Goal: Task Accomplishment & Management: Complete application form

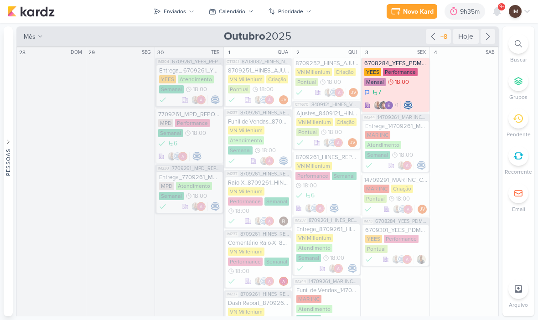
click at [236, 16] on button "Calendário" at bounding box center [231, 11] width 56 height 15
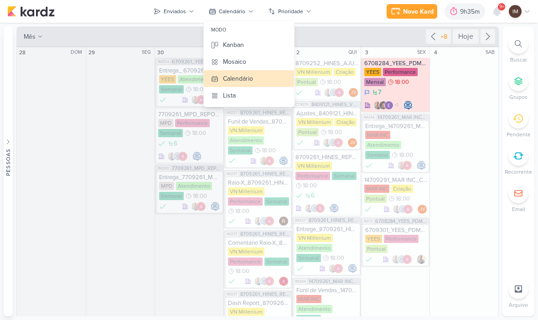
click at [246, 43] on button "Kanban" at bounding box center [249, 44] width 90 height 17
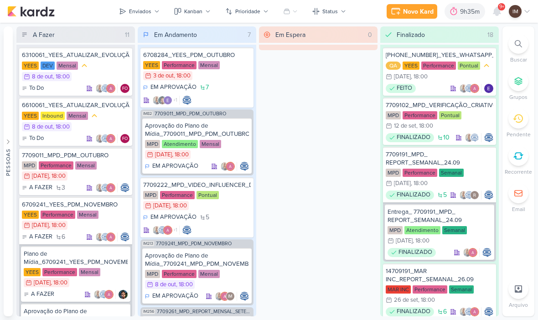
click at [514, 43] on div at bounding box center [519, 44] width 20 height 20
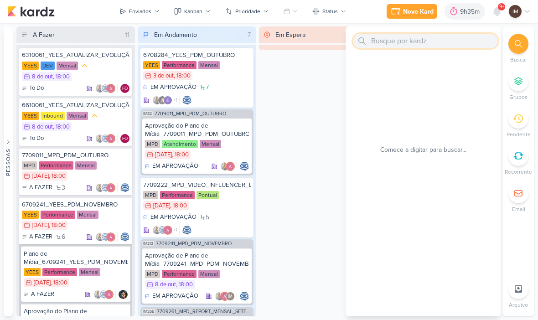
click at [442, 47] on input "text" at bounding box center [425, 41] width 145 height 15
click at [418, 39] on input "text" at bounding box center [425, 41] width 145 height 15
paste input "7708271_MPD_ANDROMEDA_BRIEFING_PEÇAS_NOVO_KV_LANÇAMENTO"
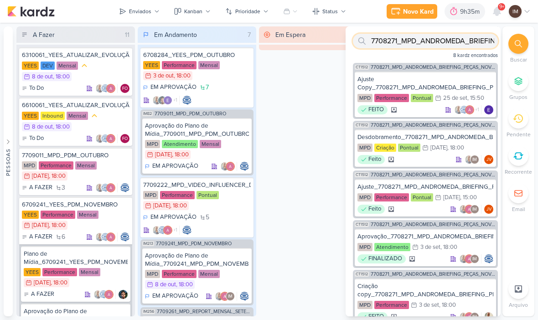
scroll to position [122, 0]
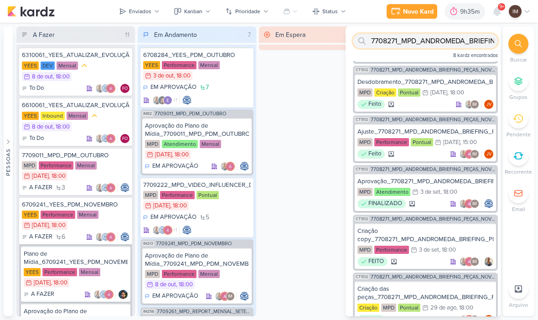
type input "7708271_MPD_ANDROMEDA_BRIEFING_PEÇAS_NOVO_KV_LANÇAMENTO"
click at [495, 16] on icon at bounding box center [497, 11] width 11 height 11
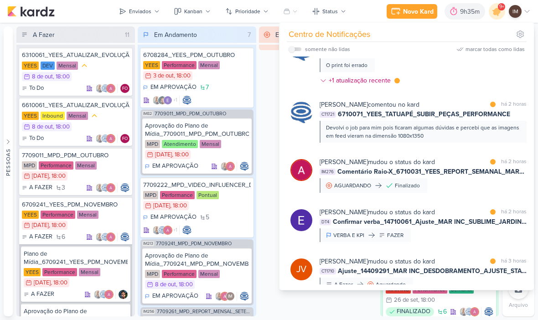
scroll to position [771, 0]
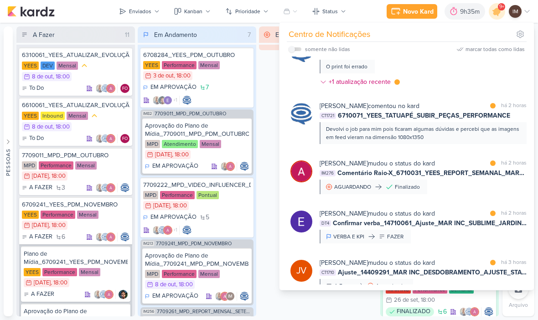
click at [463, 135] on div "Devolvi o job para mim pois ficaram algumas dúvidas e percebi que as imagens em…" at bounding box center [422, 133] width 193 height 16
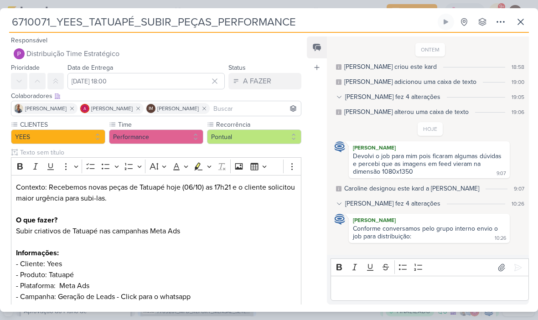
click at [519, 21] on icon at bounding box center [520, 21] width 11 height 11
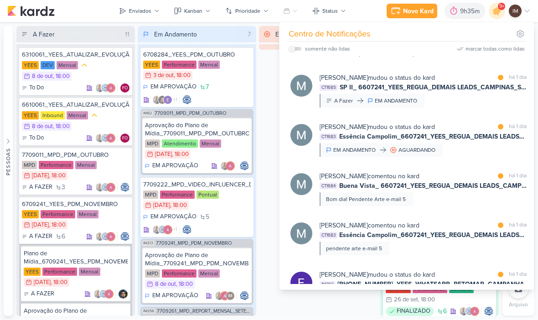
scroll to position [3551, 0]
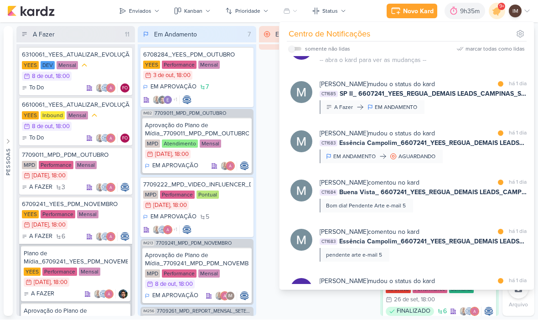
click at [327, 73] on div "Eduardo Quaresma modificou um item no kard marcar como lida há 1 dia IM302 6710…" at bounding box center [408, 50] width 247 height 43
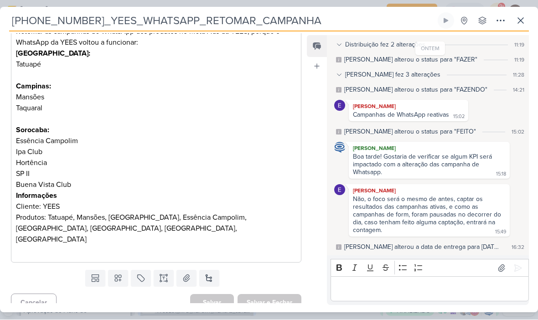
scroll to position [195, 0]
click at [497, 20] on icon at bounding box center [500, 21] width 11 height 11
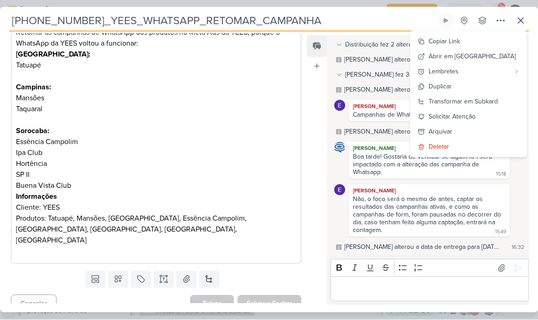
click at [447, 38] on button "Copiar Link" at bounding box center [468, 41] width 116 height 15
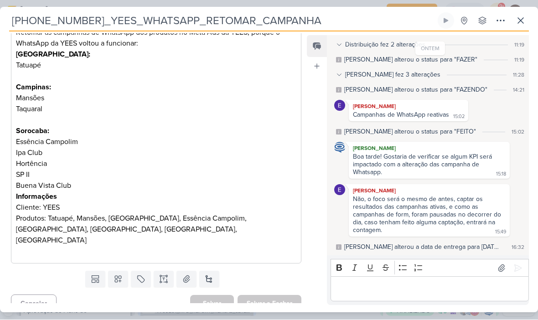
scroll to position [36, 0]
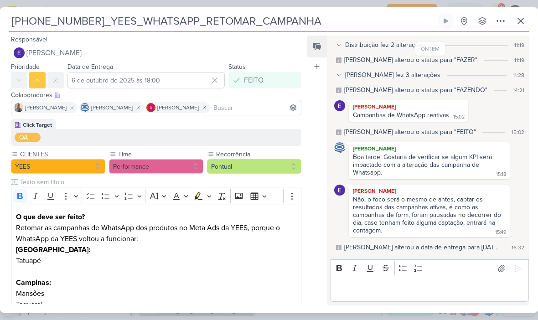
click at [516, 20] on icon at bounding box center [520, 21] width 11 height 11
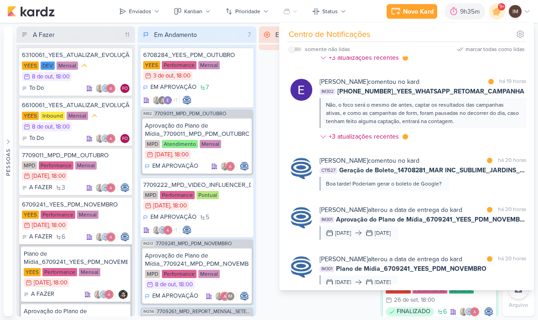
scroll to position [2623, 0]
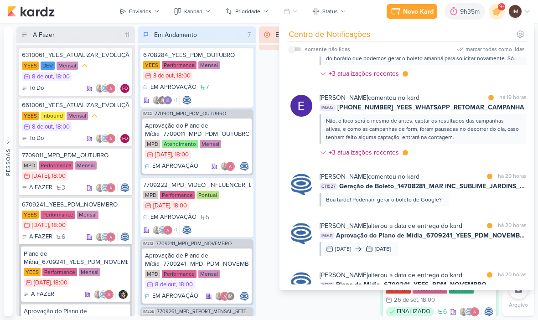
click at [497, 13] on icon at bounding box center [497, 11] width 11 height 11
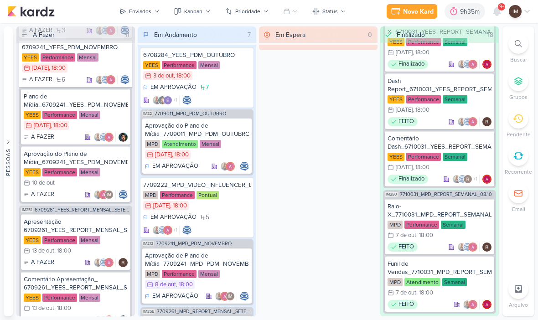
scroll to position [156, 0]
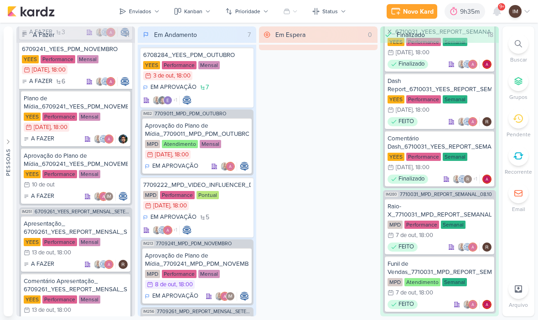
click at [523, 40] on div at bounding box center [519, 44] width 20 height 20
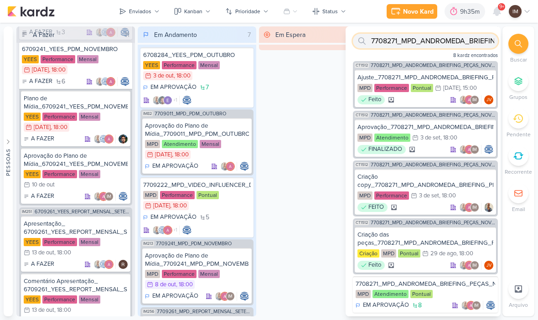
scroll to position [177, 0]
click at [440, 290] on div "MPD Atendimento Pontual" at bounding box center [426, 294] width 140 height 9
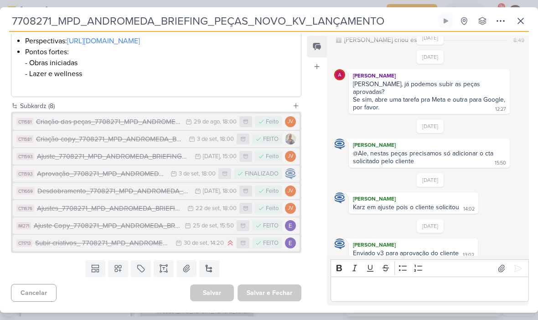
scroll to position [306, 0]
click at [204, 125] on div "29 de ago" at bounding box center [207, 122] width 26 height 6
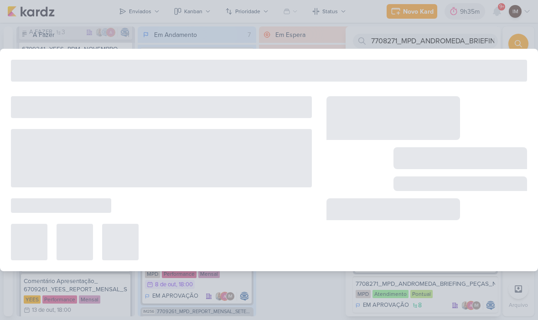
type input "Criação das peças_7708271_MPD_ANDROMEDA_BRIEFING_PEÇAS_NOVO_KV_LANÇAMENTO"
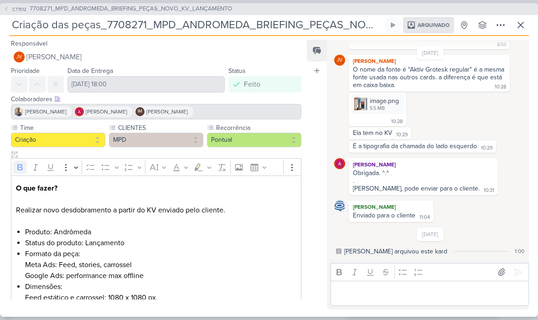
scroll to position [0, 0]
click at [522, 27] on icon at bounding box center [520, 25] width 11 height 11
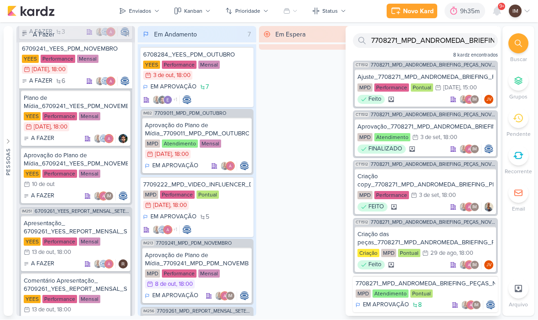
click at [312, 194] on div "Em Espera 0" at bounding box center [318, 171] width 119 height 290
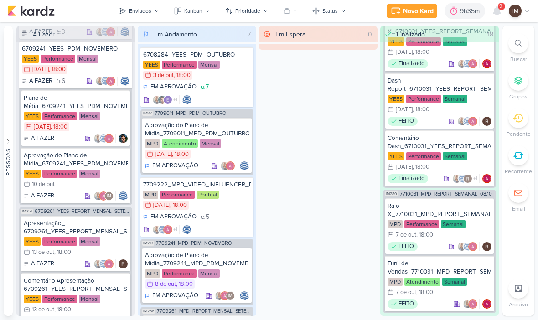
click at [511, 56] on p "Buscar" at bounding box center [518, 60] width 17 height 8
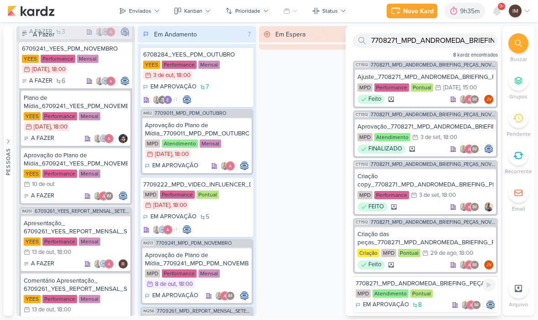
click at [443, 286] on div "7708271_MPD_ANDROMEDA_BRIEFING_PEÇAS_NOVO_KV_LANÇAMENTO" at bounding box center [426, 284] width 140 height 8
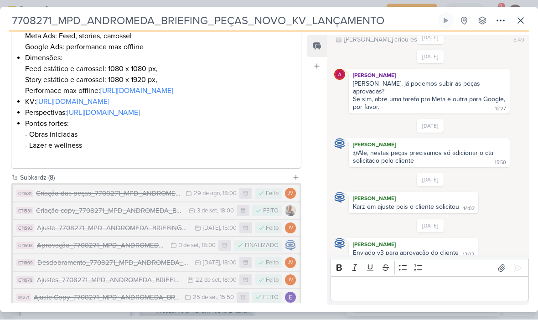
scroll to position [227, 0]
click at [72, 199] on div "Criação das peças_7708271_MPD_ANDROMEDA_BRIEFING_PEÇAS_NOVO_KV_LANÇAMENTO" at bounding box center [108, 193] width 145 height 10
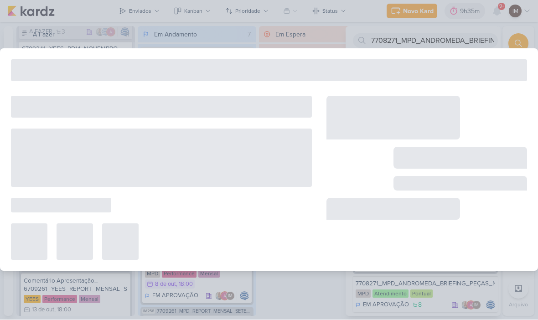
type input "Criação das peças_7708271_MPD_ANDROMEDA_BRIEFING_PEÇAS_NOVO_KV_LANÇAMENTO"
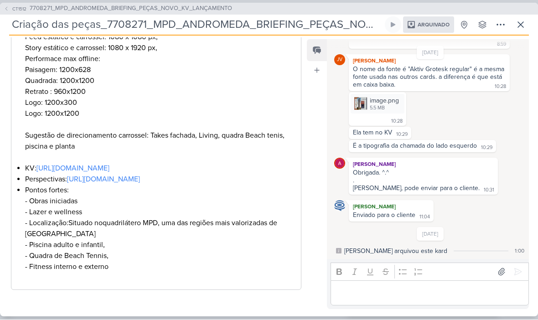
scroll to position [282, 0]
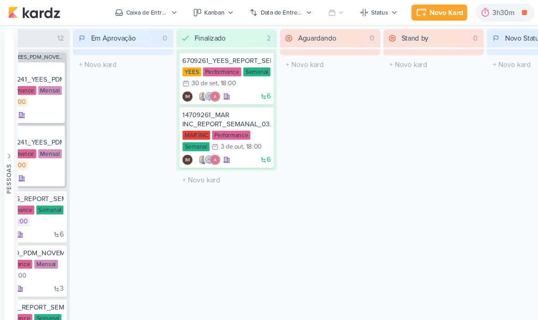
scroll to position [0, 48]
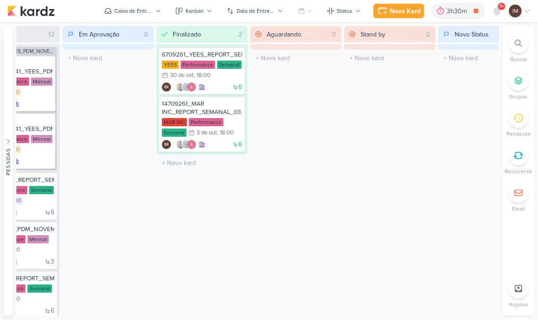
click at [497, 13] on icon at bounding box center [496, 11] width 7 height 8
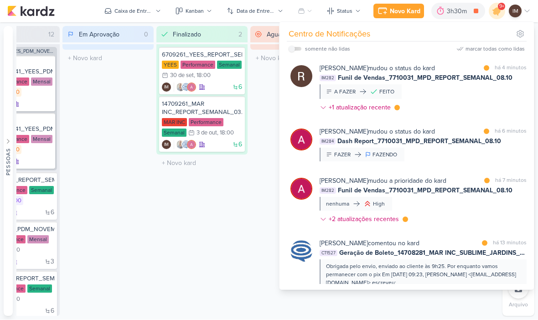
click at [498, 11] on icon at bounding box center [497, 11] width 11 height 11
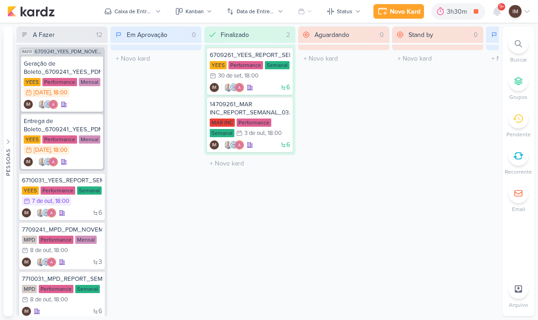
scroll to position [0, 0]
click at [151, 17] on button "Caixa de Entrada" at bounding box center [132, 11] width 67 height 15
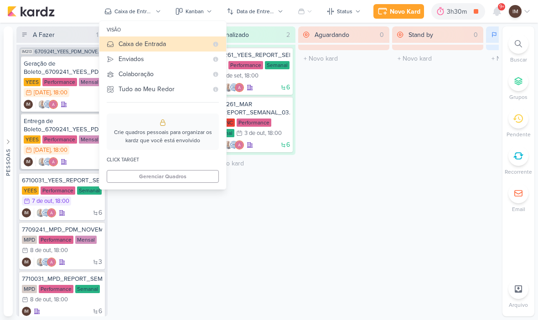
click at [123, 58] on div "Enviados" at bounding box center [163, 59] width 89 height 10
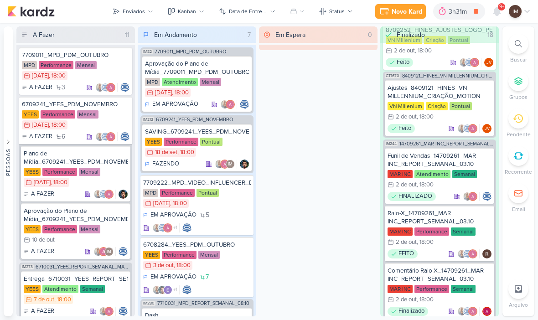
scroll to position [920, 0]
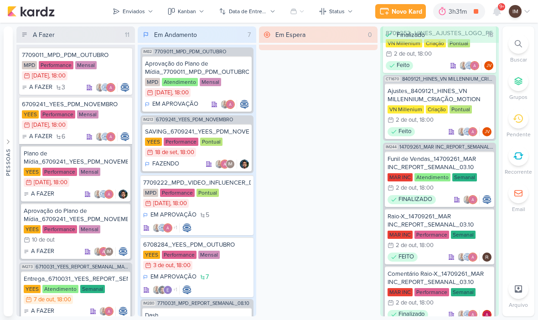
click at [511, 51] on li "Buscar" at bounding box center [519, 49] width 32 height 30
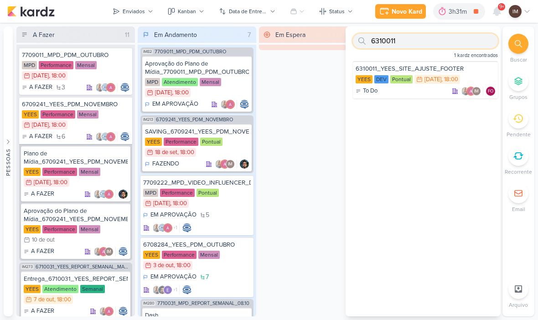
click at [473, 40] on input "6310011" at bounding box center [425, 41] width 145 height 15
click at [471, 43] on input "6310011" at bounding box center [425, 41] width 145 height 15
type input "6"
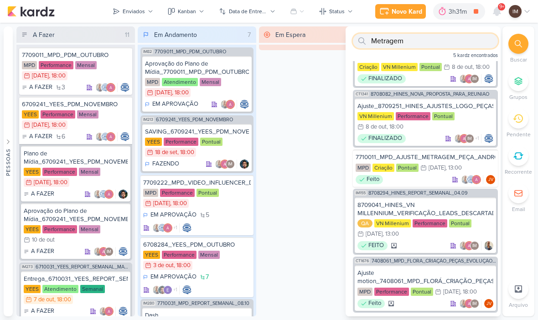
scroll to position [29, 0]
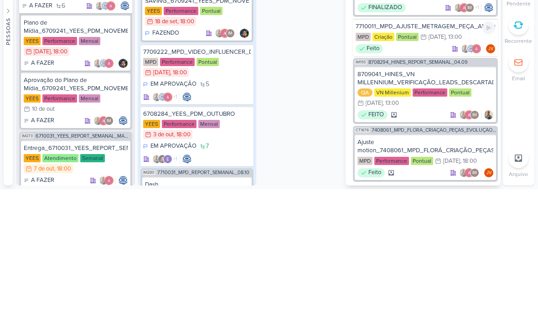
type input "Metragem"
click at [444, 150] on div "7710011_MPD_AJUSTE_METRAGEM_PEÇA_ANDROMEDA MPD Criação Pontual 6/10 6 de out , …" at bounding box center [425, 168] width 145 height 37
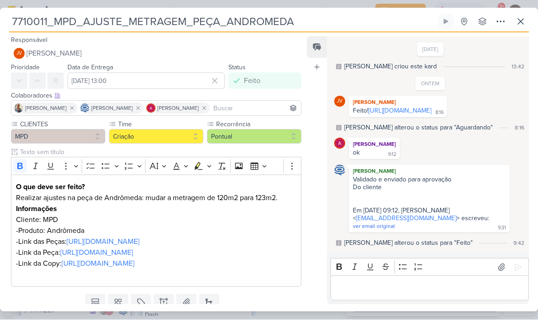
scroll to position [10, 0]
click at [431, 107] on link "[URL][DOMAIN_NAME]" at bounding box center [400, 111] width 63 height 8
click at [520, 22] on icon at bounding box center [520, 21] width 5 height 5
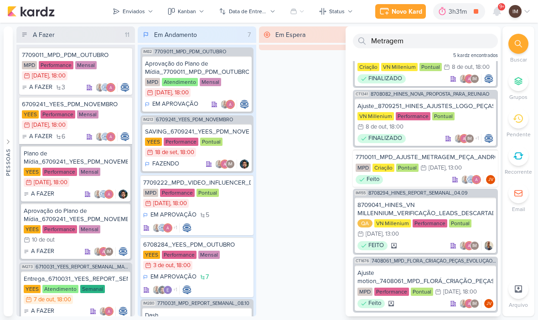
click at [319, 122] on div "Em Espera 0" at bounding box center [318, 171] width 119 height 290
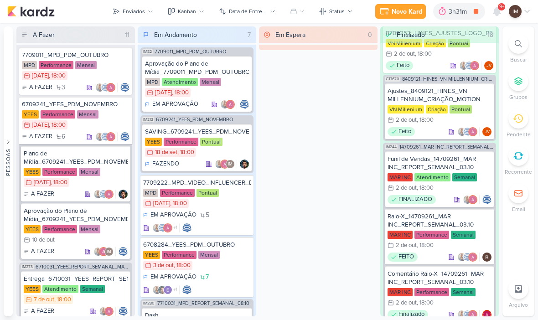
click at [521, 42] on icon at bounding box center [518, 43] width 7 height 7
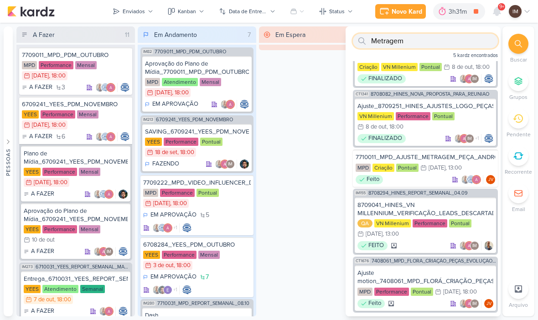
click at [473, 43] on input "Metragem" at bounding box center [425, 41] width 145 height 15
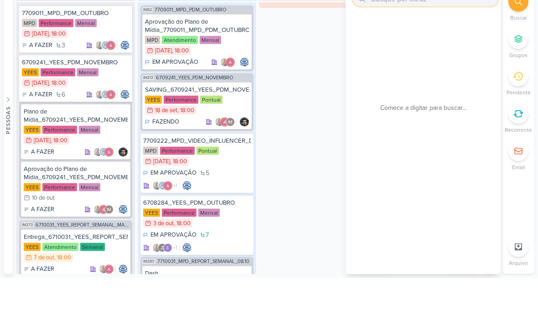
scroll to position [0, 0]
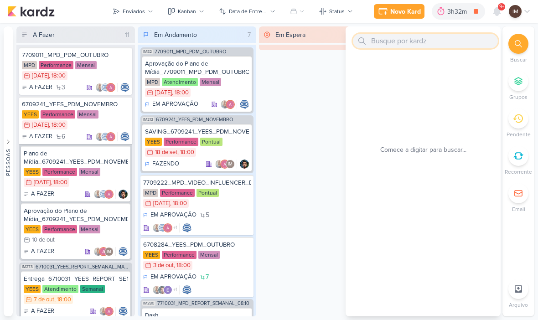
click at [435, 36] on input "text" at bounding box center [425, 41] width 145 height 15
paste input "7708271_MPD_ANDROMEDA_BRIEFING_PEÇAS_NOVO_KV_LANÇAMENTO"
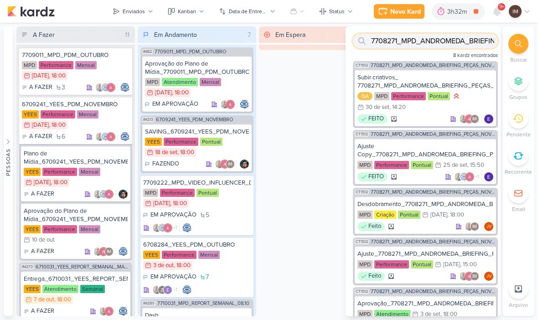
type input "7708271_MPD_ANDROMEDA_BRIEFING_PEÇAS_NOVO_KV_LANÇAMENTO"
click at [405, 10] on div "Novo Kard" at bounding box center [405, 12] width 31 height 10
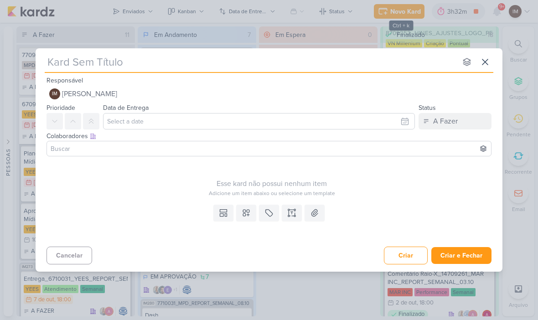
click at [60, 58] on input "text" at bounding box center [251, 62] width 412 height 16
type input "Subri"
type input "Subir"
type input "Subir Me"
type input "Subir Met"
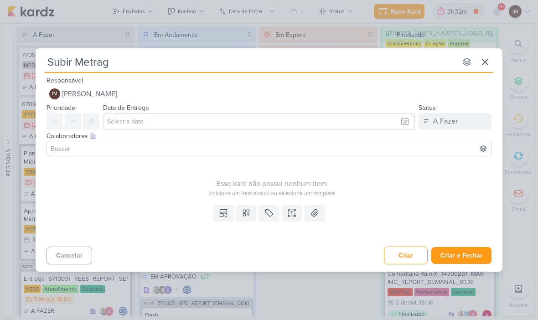
type input "Subir Metrage"
type input "Subir Metragem"
type input "Subir Metragem No"
type input "Subir Metragem Nova"
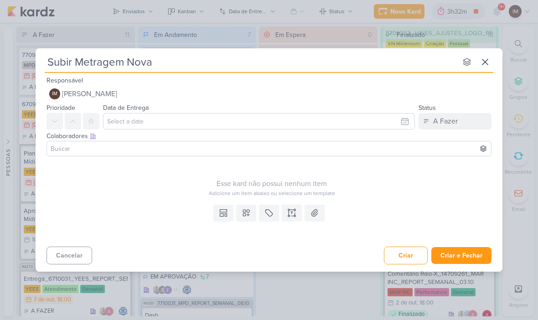
type input "Subir Metragem Nova"
type input "Subir Metragem Nova_"
click at [165, 63] on input "Subir Metragem Nova_" at bounding box center [251, 62] width 412 height 16
type input "Subir Metragem Nova_7708271_MPD_ANDROMEDA_BRIEFING_PEÇAS_NOVO_KV_LANÇAMENTO"
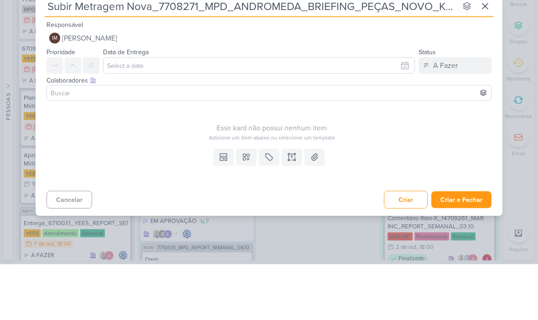
click at [72, 54] on input "Subir Metragem Nova_7708271_MPD_ANDROMEDA_BRIEFING_PEÇAS_NOVO_KV_LANÇAMENTO" at bounding box center [251, 62] width 412 height 16
click at [67, 54] on input "Subir Metragem Nova_7708271_MPD_ANDROMEDA_BRIEFING_PEÇAS_NOVO_KV_LANÇAMENTO" at bounding box center [251, 62] width 412 height 16
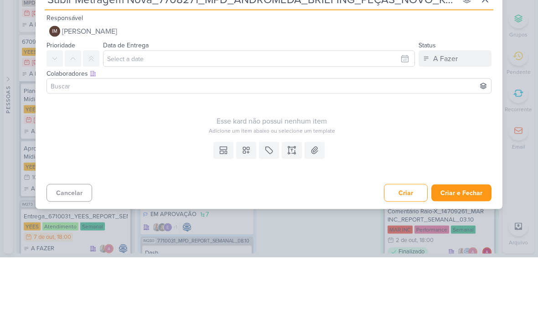
type input "Subir Metragem Nova_7708271_MPD_ANDROMEDA_BRIEFING_PEÇAS_NOVO_KV_LANÇAMENTO"
click at [121, 113] on input "text" at bounding box center [259, 121] width 312 height 16
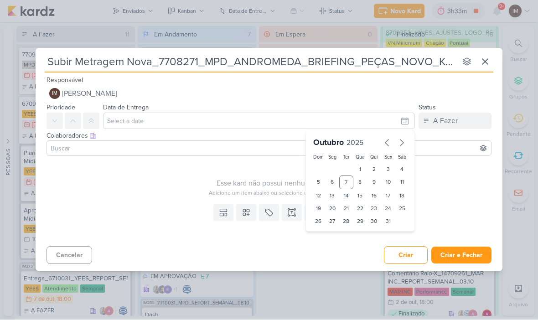
click at [356, 182] on div "8" at bounding box center [360, 183] width 14 height 14
type input "8 de outubro de 2025 às 23:59"
click at [334, 236] on select "00 01 02 03 04 05 06 07 08 09 10 11 12 13 14 15 16 17 18 19 20 21 22 23" at bounding box center [332, 237] width 13 height 11
select select "18"
type input "8 de outubro de 2025 às 18:59"
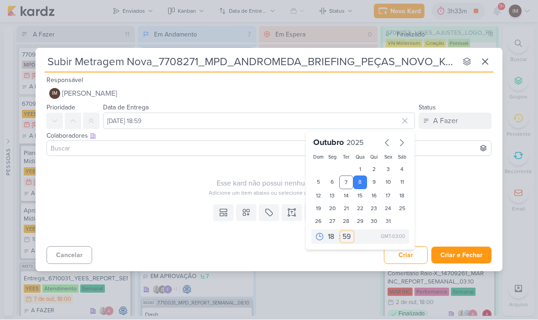
click at [353, 232] on select "00 05 10 15 20 25 30 35 40 45 50 55 59" at bounding box center [347, 237] width 13 height 11
select select "0"
type input "8 de outubro de 2025 às 18:00"
click at [72, 118] on icon at bounding box center [72, 121] width 7 height 7
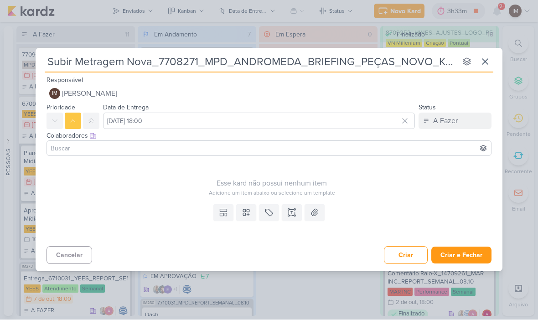
click at [246, 217] on button at bounding box center [246, 213] width 20 height 16
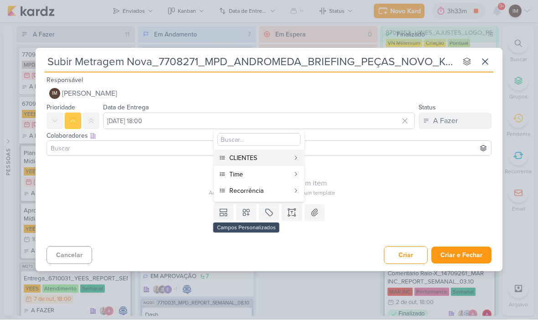
click at [266, 155] on div "CLIENTES" at bounding box center [259, 159] width 60 height 10
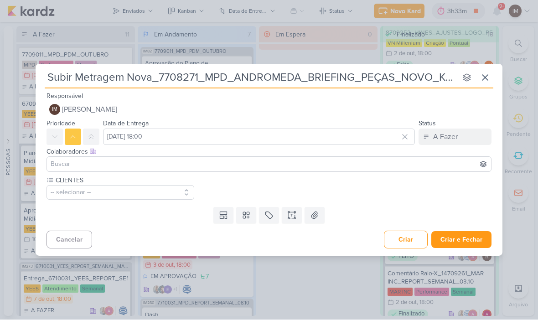
click at [166, 191] on button "-- selecionar --" at bounding box center [121, 193] width 148 height 15
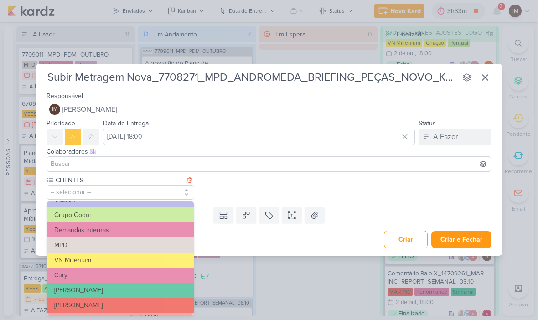
scroll to position [73, 0]
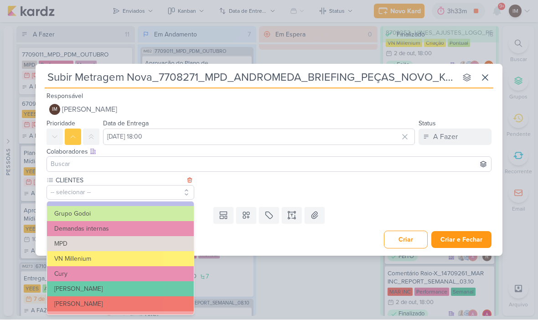
click at [147, 244] on button "MPD" at bounding box center [120, 244] width 147 height 15
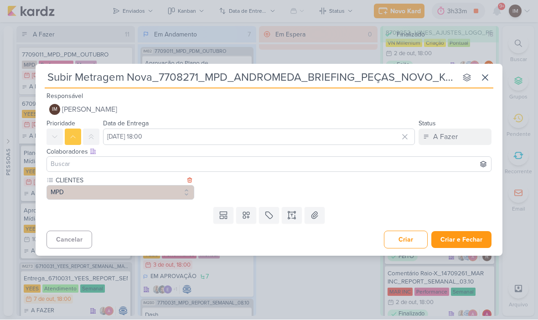
click at [242, 223] on button at bounding box center [246, 216] width 20 height 16
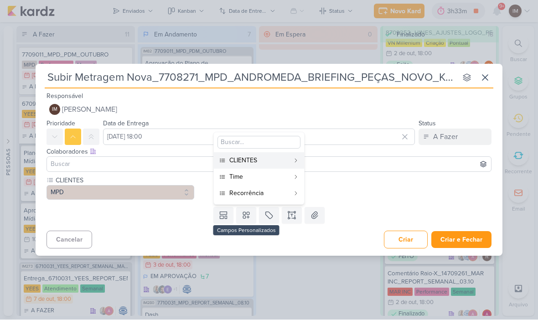
click at [262, 182] on button "Time" at bounding box center [259, 177] width 90 height 16
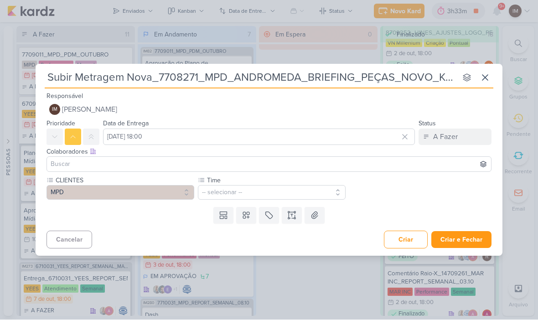
click at [218, 187] on button "-- selecionar --" at bounding box center [272, 193] width 148 height 15
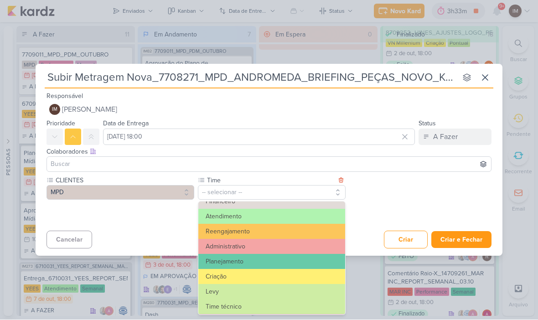
scroll to position [94, 0]
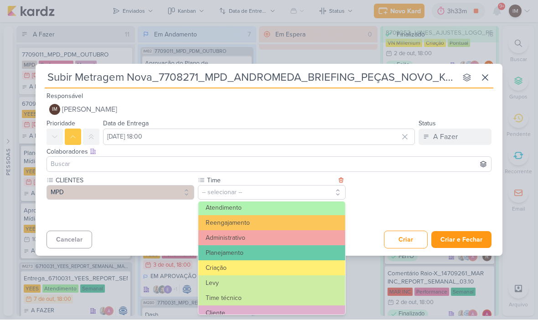
click at [224, 265] on button "Criação" at bounding box center [271, 268] width 147 height 15
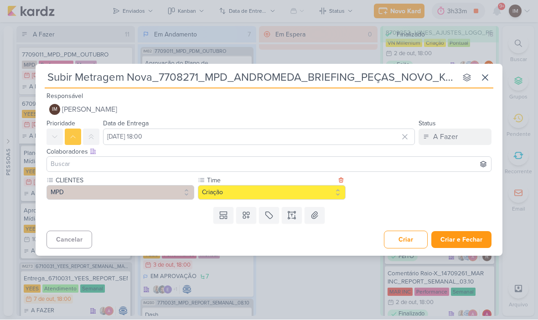
click at [240, 215] on button at bounding box center [246, 216] width 20 height 16
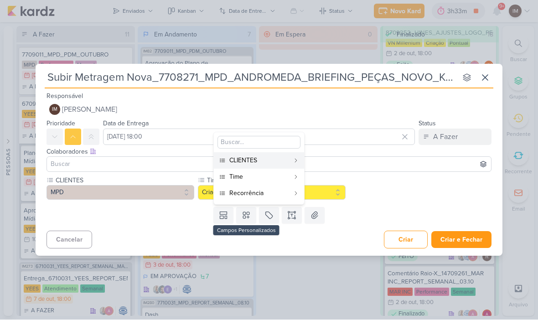
click at [266, 196] on div "Recorrência" at bounding box center [259, 194] width 60 height 10
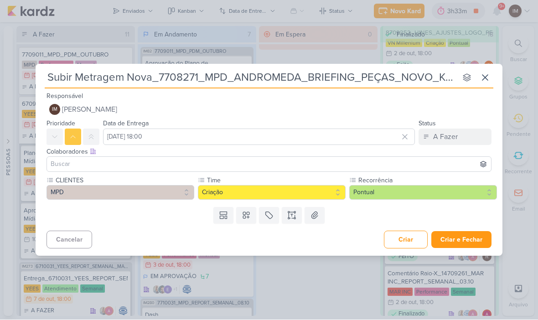
click at [296, 210] on button at bounding box center [292, 216] width 20 height 16
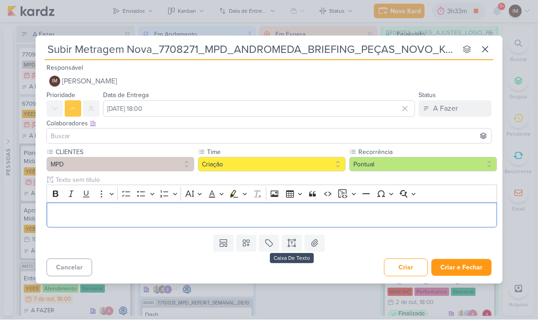
click at [54, 213] on p "Editor editing area: main" at bounding box center [272, 215] width 441 height 11
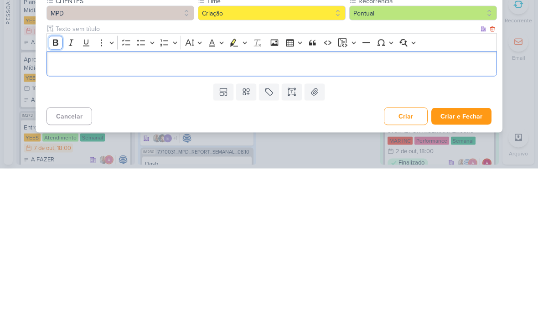
click at [57, 187] on button "Bold" at bounding box center [56, 194] width 14 height 14
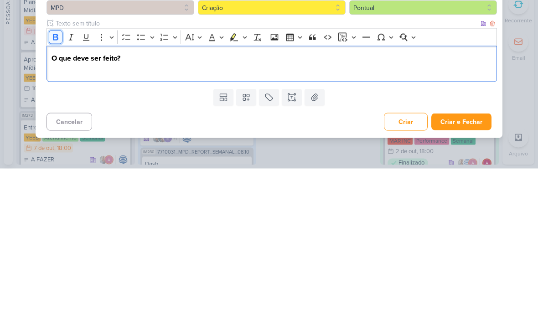
click at [54, 184] on icon "Editor toolbar" at bounding box center [55, 188] width 9 height 9
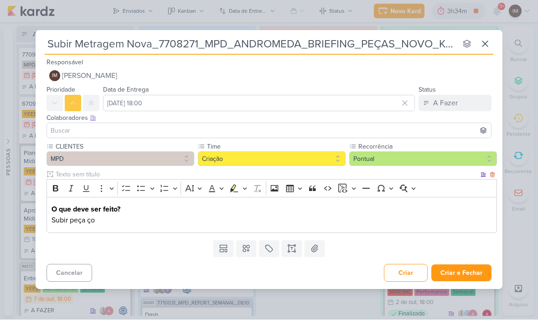
click at [175, 218] on p "Subir peça ço" at bounding box center [272, 220] width 441 height 11
click at [380, 223] on p "Subir peça ajustada de Andrômeda com a metragem de 123m2" at bounding box center [272, 220] width 441 height 11
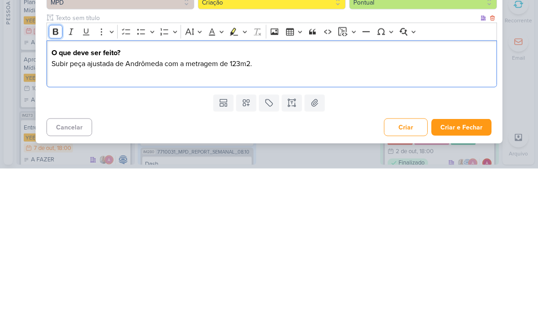
click at [58, 179] on icon "Editor toolbar" at bounding box center [55, 183] width 9 height 9
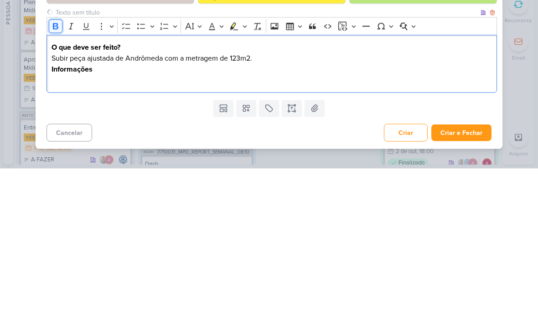
click at [52, 173] on icon "Editor toolbar" at bounding box center [55, 177] width 9 height 9
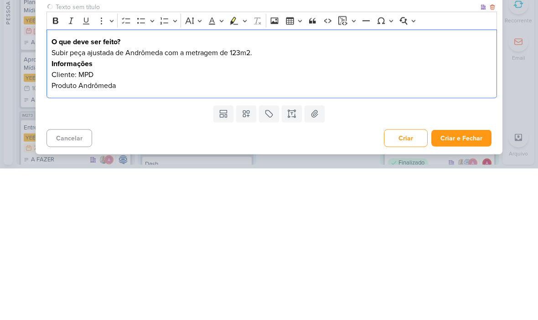
click at [75, 232] on p "Produto Andrômeda" at bounding box center [272, 237] width 441 height 11
click at [47, 181] on div "O que deve ser feito? Subir peça ajustada de Andrômeda com a metragem de 123m2.…" at bounding box center [272, 215] width 451 height 69
click at [77, 232] on p "-Produto Andrômeda" at bounding box center [272, 237] width 441 height 11
click at [415, 181] on div "O que deve ser feito? Subir peça ajustada de Andrômeda com a metragem de 123m2.…" at bounding box center [272, 215] width 451 height 69
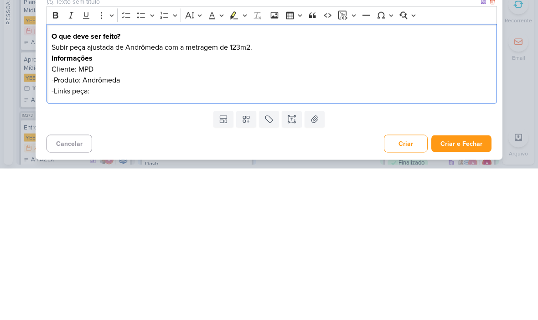
click at [99, 237] on p "-Links peça:" at bounding box center [272, 242] width 441 height 11
click at [95, 237] on p "-Links peça:" at bounding box center [272, 242] width 441 height 11
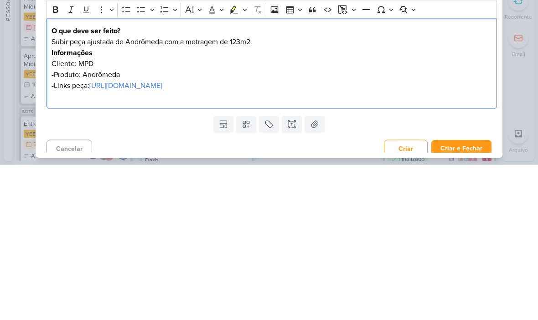
click at [87, 235] on p "-Links peça: https://drive.google.com/file/d/1H1PSVxaWNSwYKBPLIXMNgQXw75CCgFoJ/…" at bounding box center [272, 240] width 441 height 11
click at [90, 235] on p "-Links peça: Feed https://drive.google.com/file/d/1H1PSVxaWNSwYKBPLIXMNgQXw75CC…" at bounding box center [272, 240] width 441 height 11
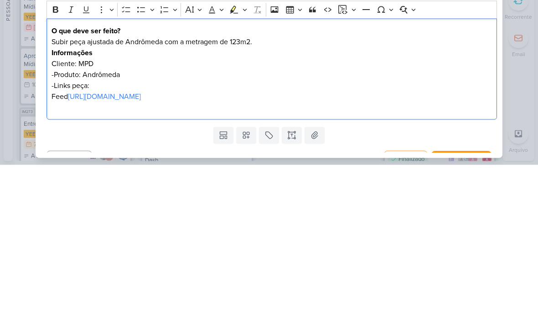
click at [61, 257] on p "Editor editing area: main" at bounding box center [272, 262] width 441 height 11
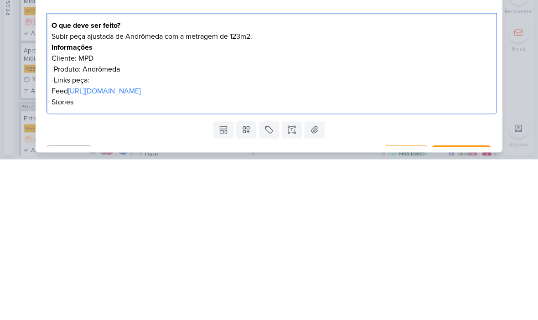
click at [81, 257] on p "Stories" at bounding box center [272, 262] width 441 height 11
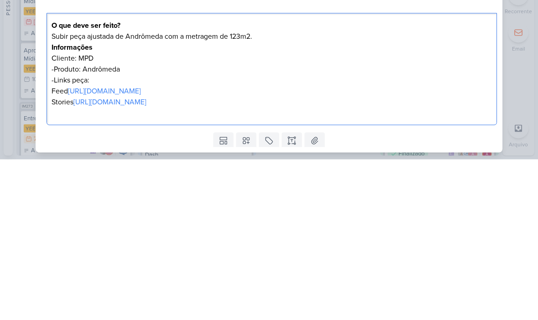
click at [521, 65] on div "Subir Metragem Nova_7708271_MPD_ANDROMEDA_BRIEFING_PEÇAS_NOVO_KV_LANÇAMENTO nen…" at bounding box center [269, 160] width 538 height 320
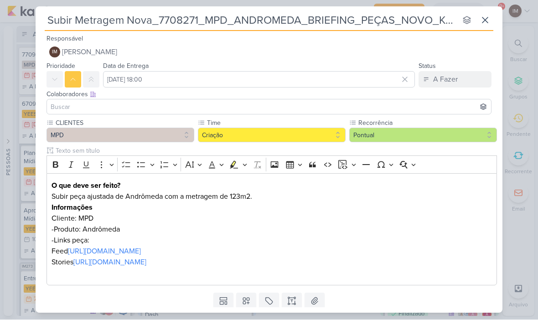
click at [73, 277] on p "Editor editing area: main" at bounding box center [272, 273] width 441 height 11
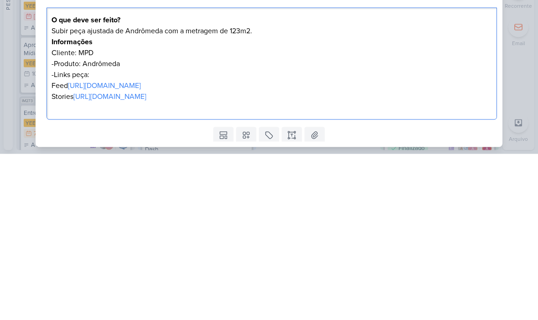
click at [68, 268] on p "Editor editing area: main" at bounding box center [272, 273] width 441 height 11
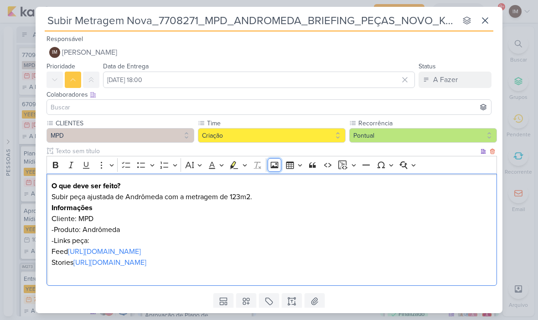
click at [275, 163] on icon "Editor toolbar" at bounding box center [274, 165] width 9 height 9
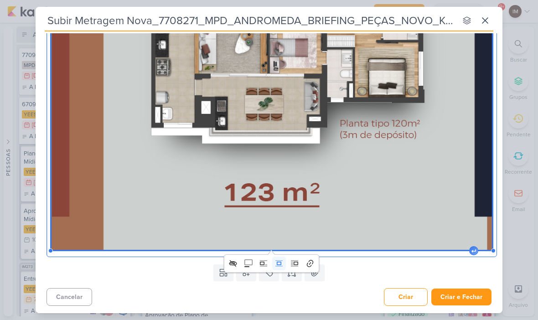
scroll to position [466, 0]
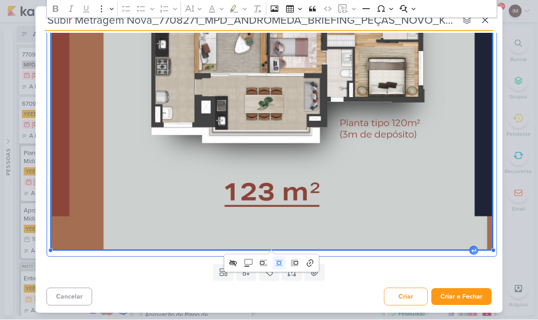
click at [415, 272] on div "Templates Campos Personalizados CLIENTES YEES Teixeira Duarte MPD" at bounding box center [269, 273] width 467 height 24
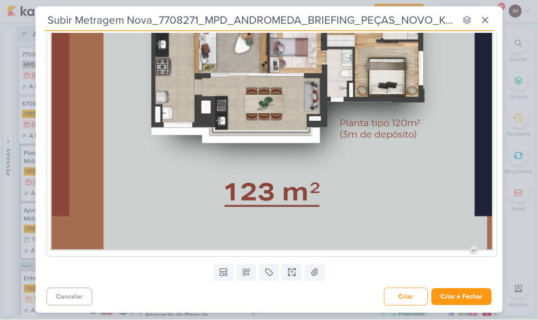
click at [487, 240] on img "Editor editing area: main" at bounding box center [272, 29] width 441 height 441
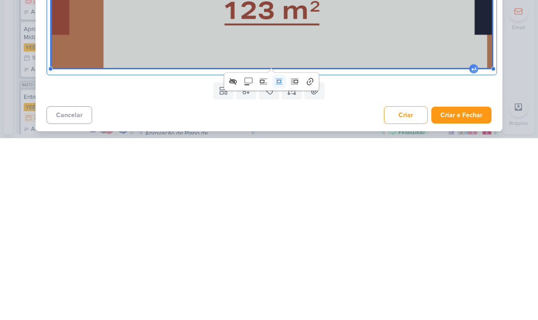
click at [493, 249] on div "Editor editing area: main" at bounding box center [493, 251] width 5 height 5
click at [412, 261] on div "Templates Campos Personalizados CLIENTES YEES Teixeira Duarte MPD" at bounding box center [269, 273] width 467 height 24
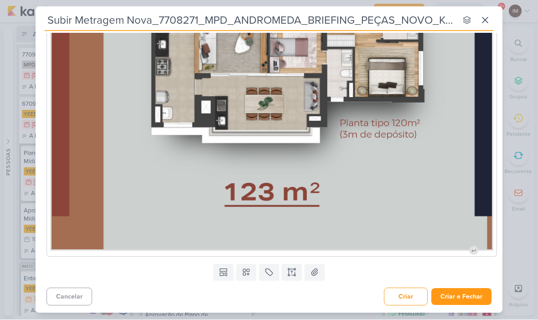
click at [449, 162] on img "Editor editing area: main" at bounding box center [272, 29] width 441 height 441
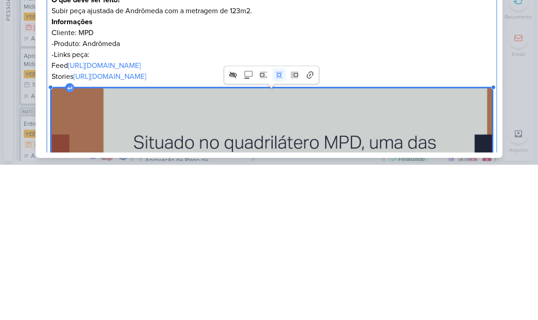
scroll to position [31, 0]
click at [470, 205] on p "-Links peça:" at bounding box center [272, 210] width 441 height 11
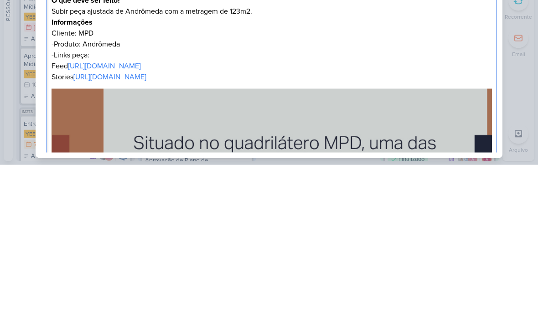
click at [519, 56] on div "Subir Metragem Nova_7708271_MPD_ANDROMEDA_BRIEFING_PEÇAS_NOVO_KV_LANÇAMENTO nen…" at bounding box center [269, 160] width 538 height 320
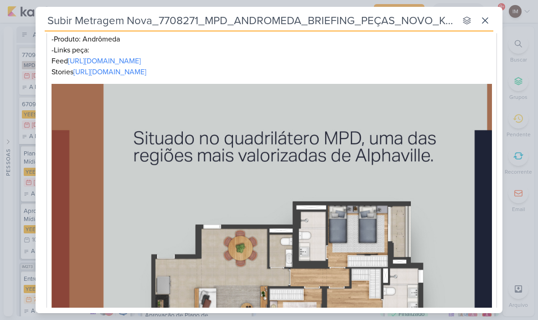
scroll to position [168, 0]
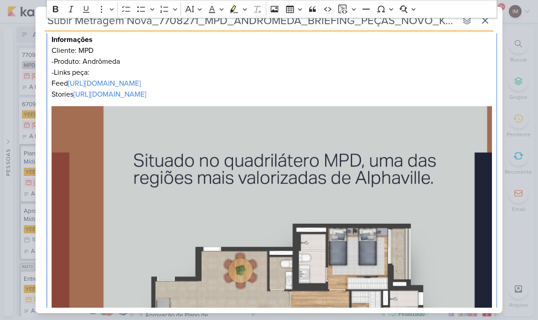
click at [482, 84] on p "Feed https://drive.google.com/file/d/1H1PSVxaWNSwYKBPLIXMNgQXw75CCgFoJ/view?usp…" at bounding box center [272, 83] width 441 height 11
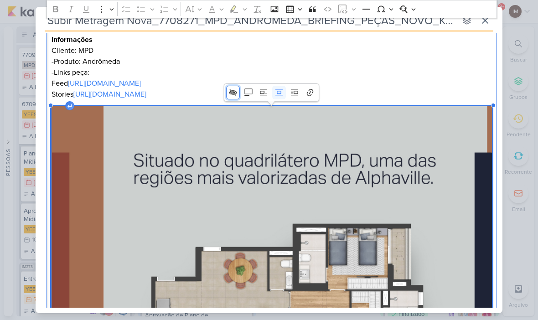
click at [229, 97] on icon "Image toolbar" at bounding box center [232, 92] width 9 height 9
click at [338, 89] on icon "button" at bounding box center [335, 89] width 9 height 9
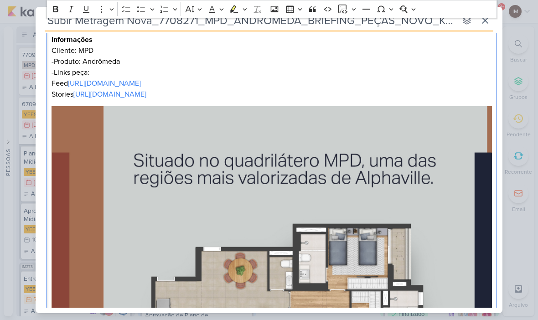
scroll to position [425, 0]
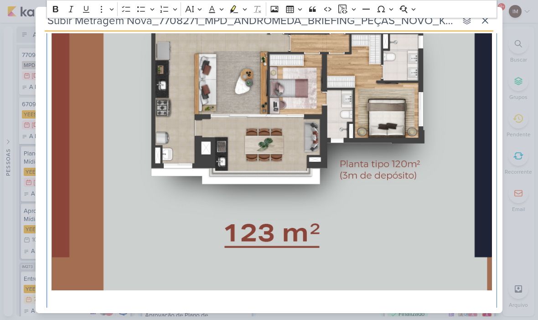
click at [469, 112] on img "Editor editing area: main" at bounding box center [272, 69] width 441 height 441
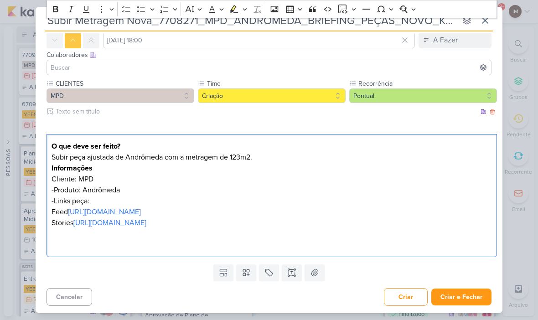
scroll to position [40, 0]
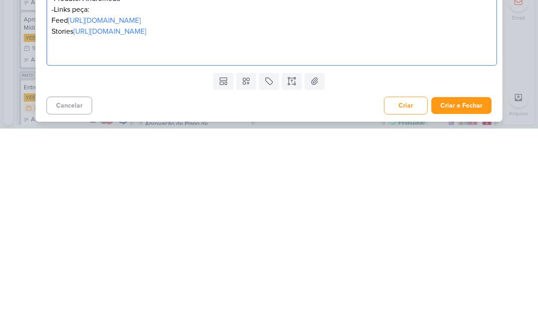
click at [452, 228] on p "Editor editing area: main" at bounding box center [272, 233] width 441 height 11
click at [57, 134] on div "O que deve ser feito? Subir peça ajustada de Andrômeda com a metragem de 123m2.…" at bounding box center [272, 196] width 451 height 124
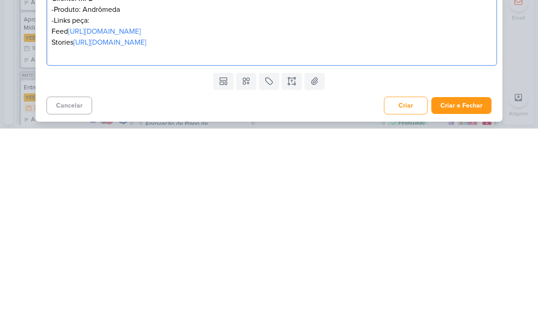
scroll to position [29, 0]
click at [384, 285] on div "Cancelar Criar Criar e Fechar Ctrl + Enter" at bounding box center [269, 296] width 467 height 23
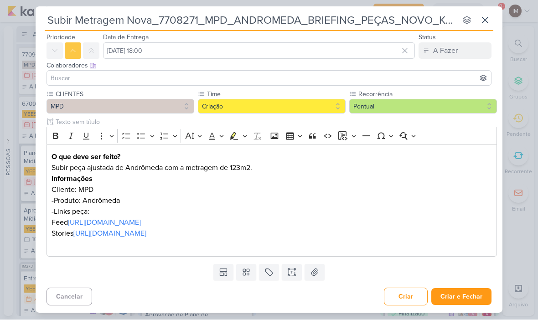
click at [472, 296] on button "Criar e Fechar" at bounding box center [461, 297] width 60 height 17
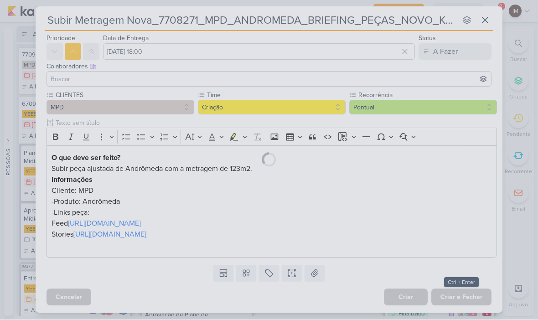
scroll to position [28, 0]
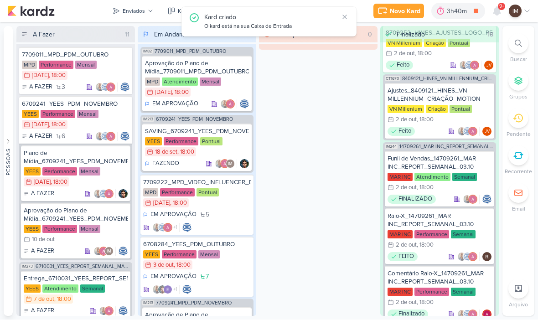
click at [134, 16] on button "Enviados" at bounding box center [133, 11] width 52 height 15
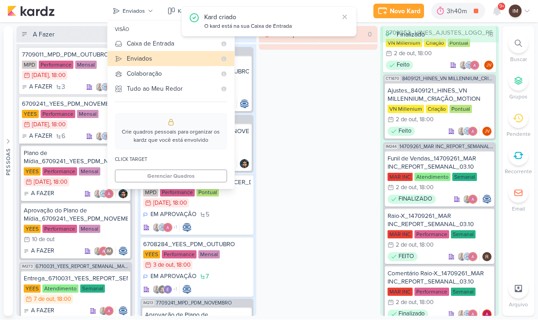
click at [135, 46] on div "Caixa de Entrada" at bounding box center [171, 44] width 89 height 10
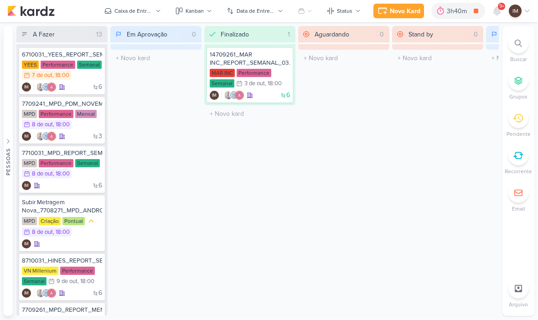
scroll to position [0, 0]
click at [77, 93] on div "6710031_YEES_REPORT_SEMANAL_MARKETING_07.10 YEES Performance Semanal 7/10 7 de …" at bounding box center [62, 70] width 86 height 47
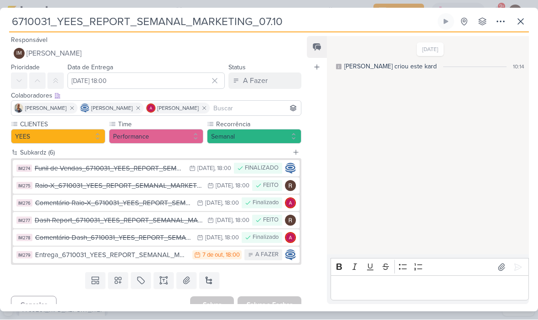
click at [524, 21] on icon at bounding box center [520, 21] width 11 height 11
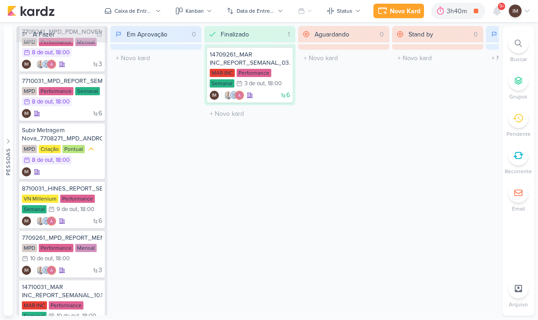
scroll to position [71, 0]
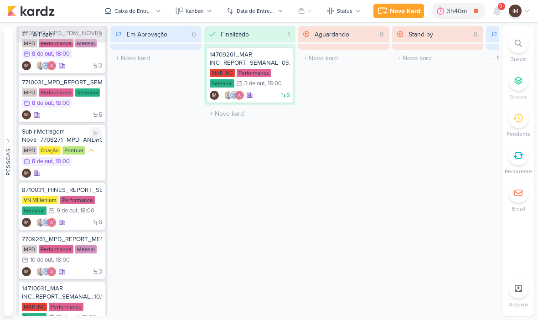
click at [83, 169] on div "IM" at bounding box center [62, 173] width 80 height 9
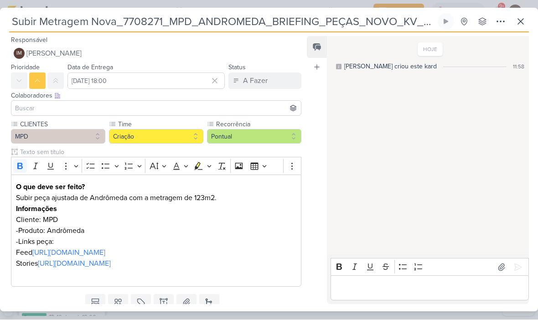
click at [499, 26] on icon at bounding box center [500, 21] width 11 height 11
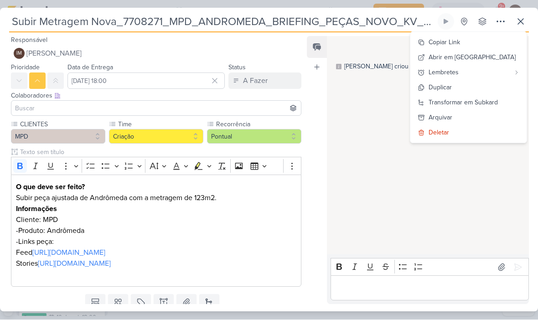
click at [147, 23] on input "Subir Metragem Nova_7708271_MPD_ANDROMEDA_BRIEFING_PEÇAS_NOVO_KV_LANÇAMENTO" at bounding box center [222, 22] width 427 height 16
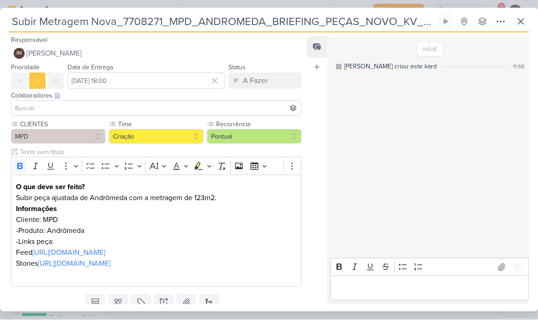
click at [145, 20] on input "Subir Metragem Nova_7708271_MPD_ANDROMEDA_BRIEFING_PEÇAS_NOVO_KV_LANÇAMENTO" at bounding box center [222, 22] width 427 height 16
click at [149, 19] on input "Subir Metragem Nova_7708271_MPD_ANDROMEDA_BRIEFING_PEÇAS_NOVO_KV_LANÇAMENTO" at bounding box center [222, 22] width 427 height 16
click at [147, 20] on input "Subir Metragem Nova_7708271_MPD_ANDROMEDA_BRIEFING_PEÇAS_NOVO_KV_LANÇAMENTO" at bounding box center [222, 22] width 427 height 16
click at [498, 22] on icon at bounding box center [500, 21] width 7 height 1
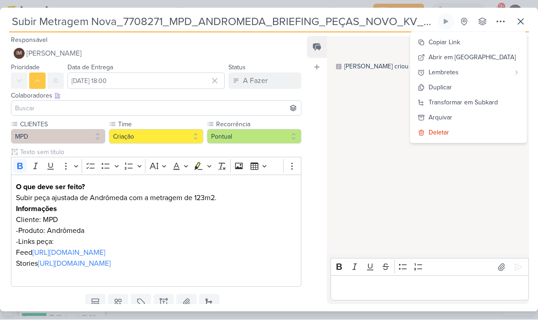
click at [494, 105] on div "Transformar em Subkard" at bounding box center [463, 103] width 69 height 10
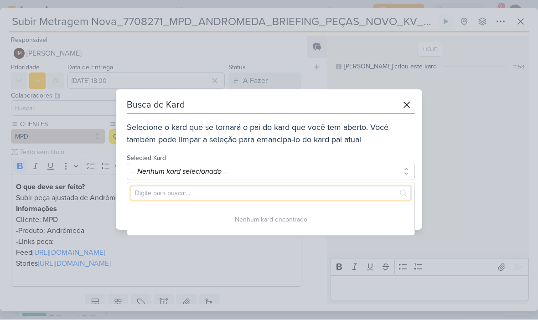
click at [299, 187] on input "text" at bounding box center [271, 194] width 280 height 14
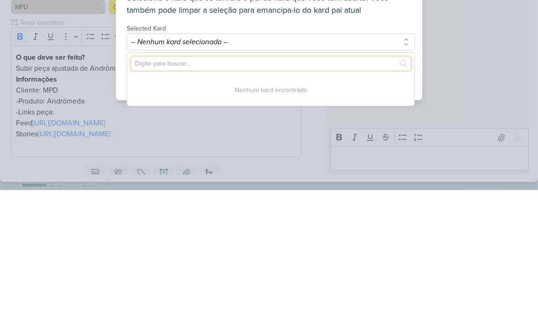
click at [204, 187] on input "text" at bounding box center [271, 194] width 280 height 14
paste input "7708271"
type input "7708271"
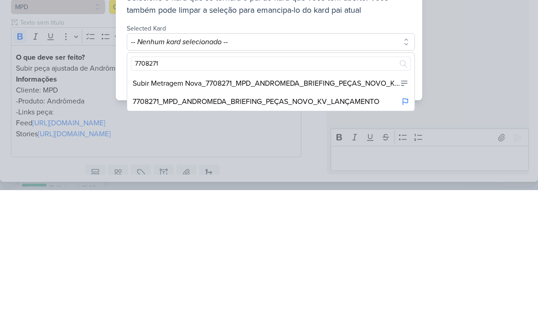
click at [346, 226] on div "7708271_MPD_ANDROMEDA_BRIEFING_PEÇAS_NOVO_KV_LANÇAMENTO" at bounding box center [256, 231] width 247 height 11
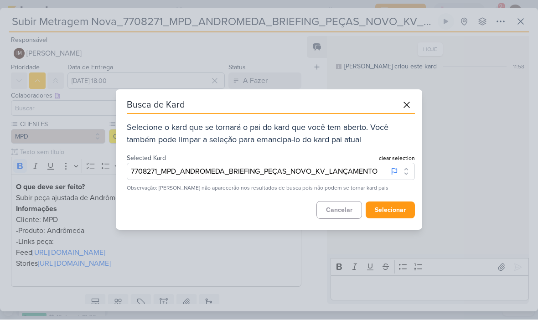
click at [392, 211] on button "selecionar" at bounding box center [390, 210] width 49 height 17
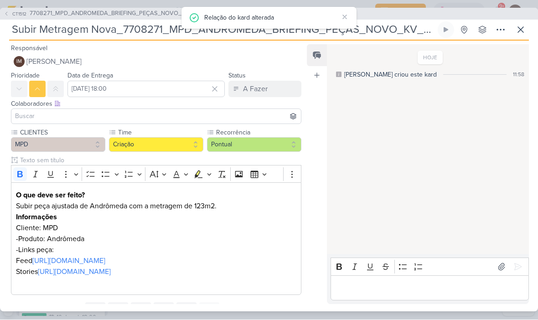
click at [52, 55] on button "IM Isabella Machado Guimarães" at bounding box center [156, 62] width 291 height 16
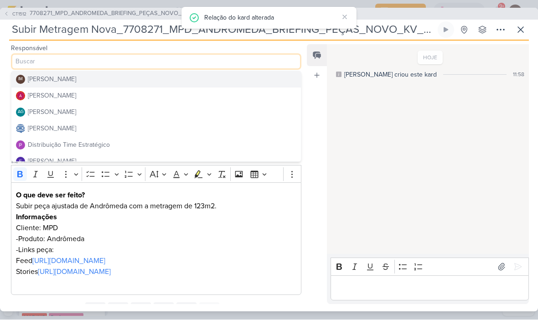
click at [59, 147] on div "Distribuição Time Estratégico" at bounding box center [69, 145] width 82 height 10
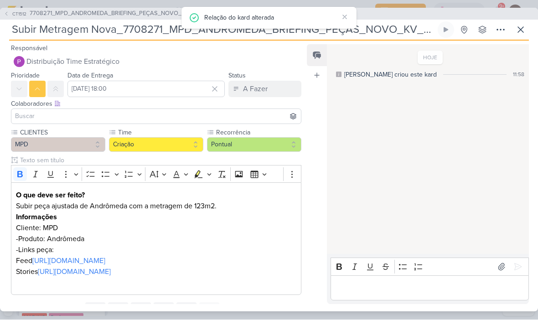
click at [46, 111] on input at bounding box center [156, 116] width 286 height 11
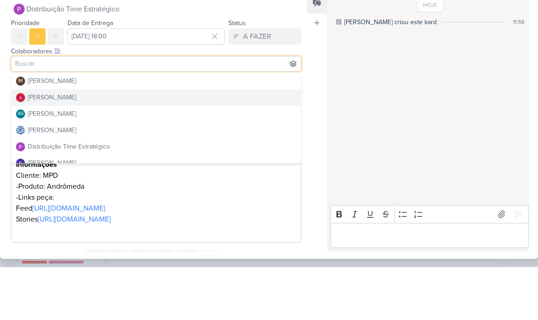
click at [42, 145] on div "[PERSON_NAME]" at bounding box center [52, 150] width 48 height 10
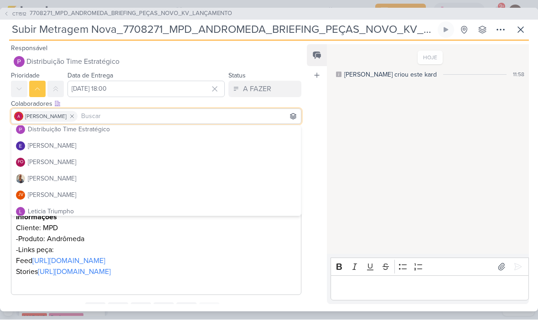
scroll to position [70, 0]
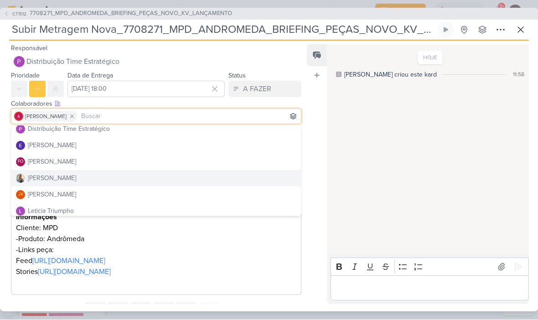
click at [51, 179] on div "[PERSON_NAME]" at bounding box center [52, 179] width 48 height 10
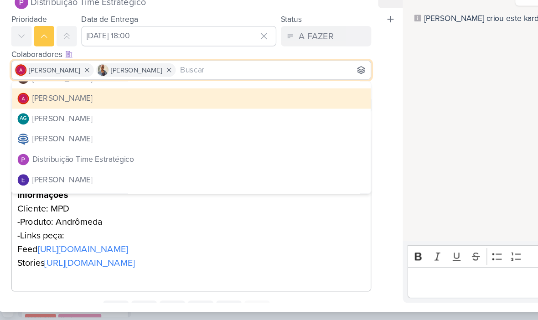
scroll to position [10, 0]
click at [55, 168] on div "[PERSON_NAME]" at bounding box center [52, 173] width 48 height 10
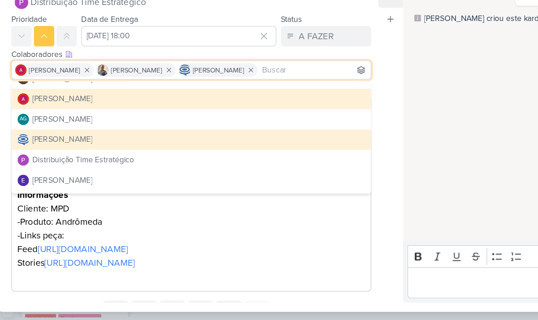
click at [370, 60] on div "HOJE Isabella criou este kard 11:58" at bounding box center [427, 150] width 201 height 209
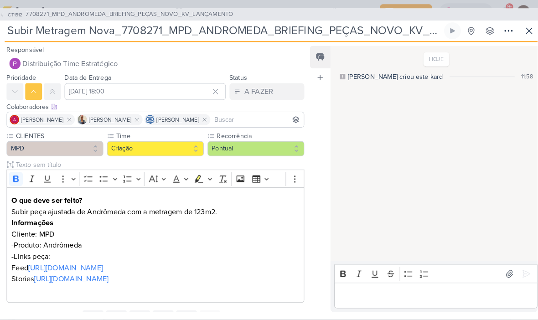
click at [515, 35] on icon at bounding box center [520, 30] width 11 height 11
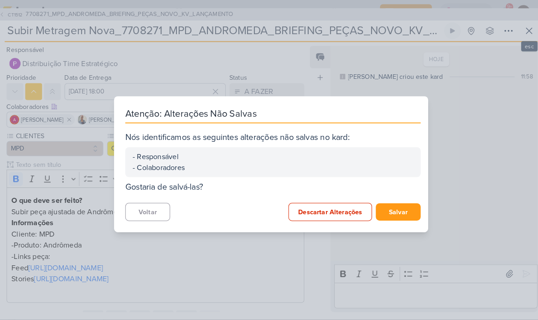
click at [390, 207] on button "Salvar" at bounding box center [393, 206] width 44 height 17
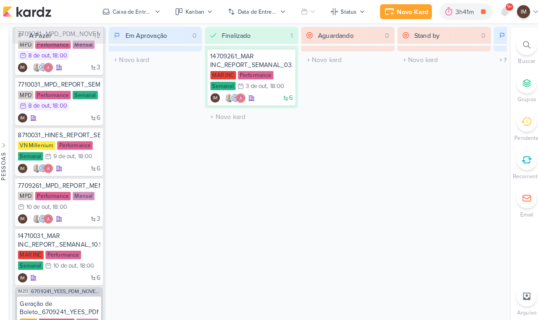
click at [449, 10] on div "3h41m" at bounding box center [459, 12] width 21 height 10
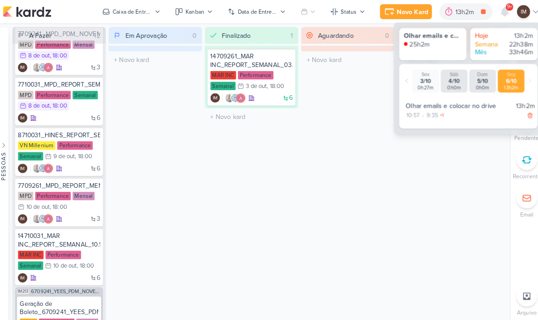
click at [472, 14] on icon at bounding box center [476, 11] width 13 height 13
click at [511, 81] on div "Seg 6/10 13h2m" at bounding box center [503, 79] width 26 height 23
click at [519, 75] on div at bounding box center [521, 79] width 7 height 18
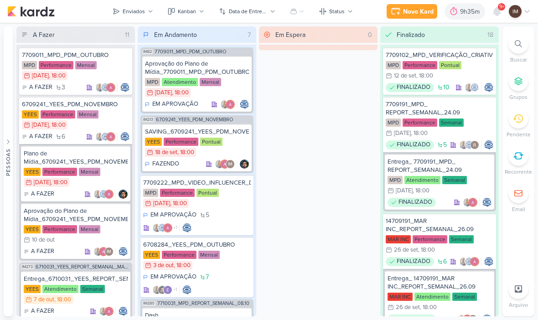
click at [519, 44] on icon at bounding box center [518, 43] width 7 height 7
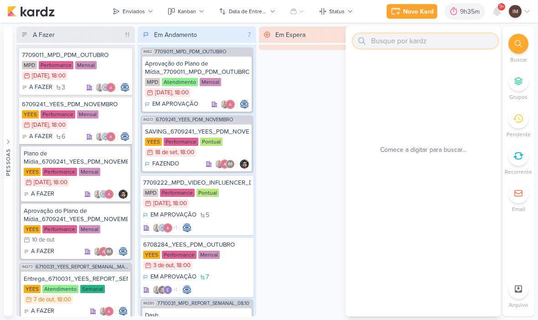
click at [446, 44] on input "text" at bounding box center [425, 41] width 145 height 15
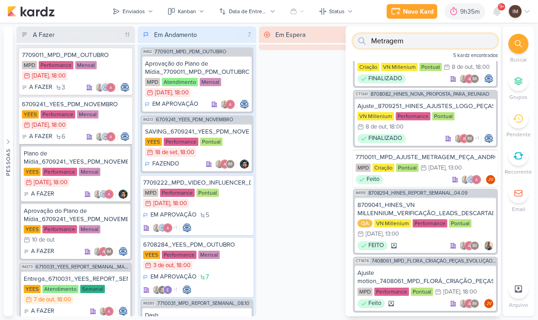
scroll to position [29, 0]
type input "Metragem"
click at [331, 106] on div "Em Espera 0" at bounding box center [318, 171] width 119 height 290
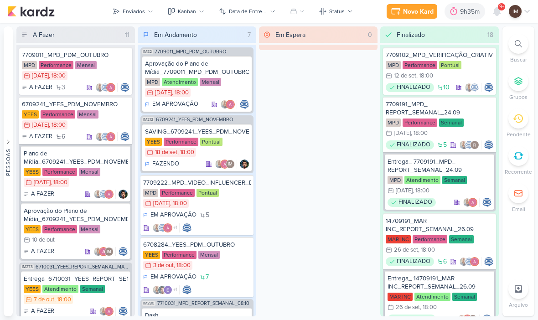
click at [512, 42] on div at bounding box center [519, 44] width 20 height 20
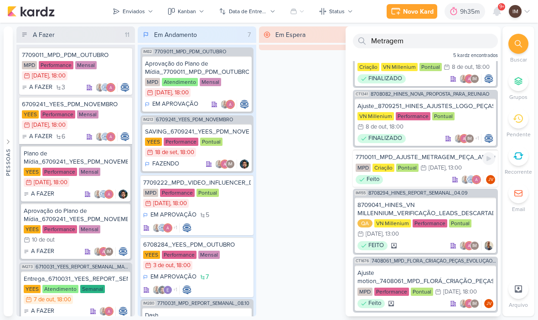
click at [438, 171] on div "[DATE]" at bounding box center [437, 168] width 17 height 6
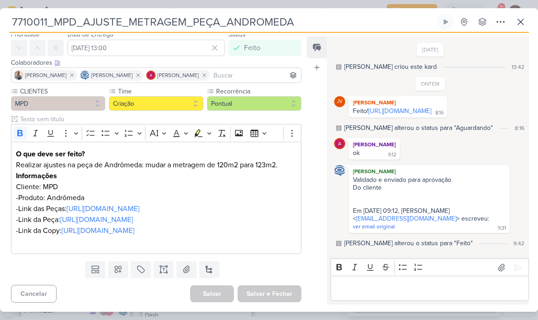
scroll to position [59, 0]
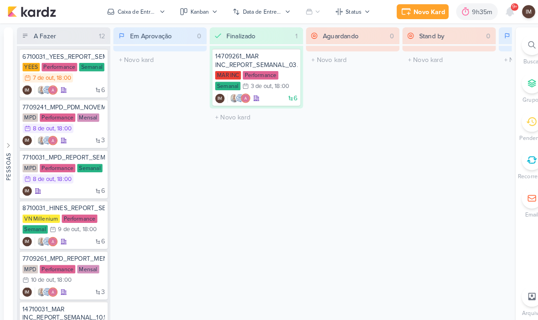
click at [417, 11] on div "Novo Kard" at bounding box center [418, 12] width 31 height 10
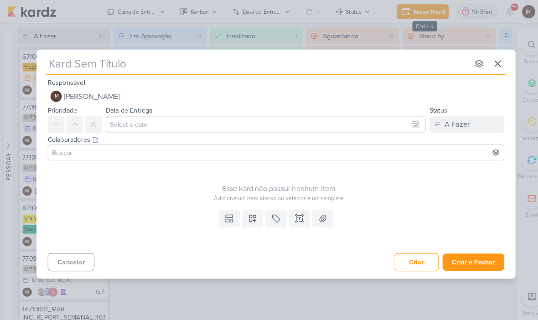
click at [366, 65] on input "text" at bounding box center [251, 62] width 412 height 16
type input "Crai"
type input "Cearia"
type input "Ce"
type input "Criar"
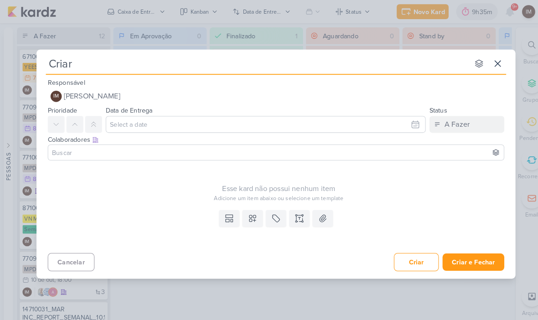
type input "Criar"
type input "Criar Kardz C"
type input "Criar Kardz CRi"
type input "Criar Kardz CR"
type input "Criar Kardz C"
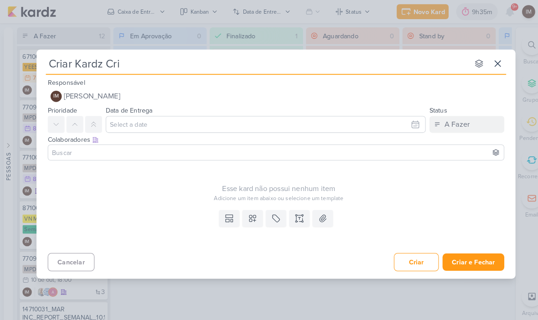
type input "Criar Kardz Cria"
type input "Criar Kardz Criati"
type input "Criar Kardz Criativo"
type input "Criar Kardz Criativo Atuais"
type input "Criar Kardz Criativo Atuais Aline"
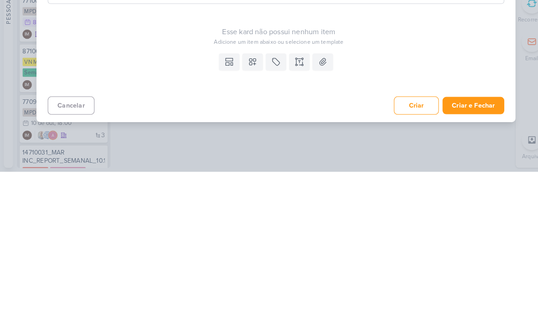
type input "Criar Kardz Criativo Atuais Aline"
click at [456, 247] on button "Criar e Fechar" at bounding box center [461, 255] width 60 height 17
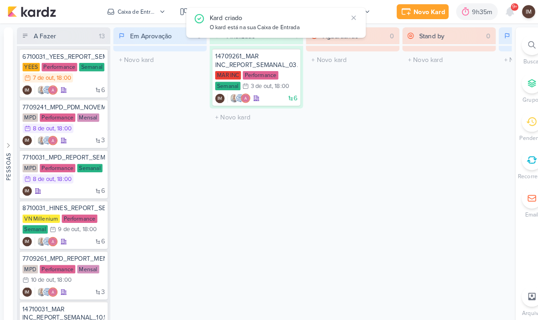
click at [411, 10] on div "Novo Kard" at bounding box center [418, 12] width 31 height 10
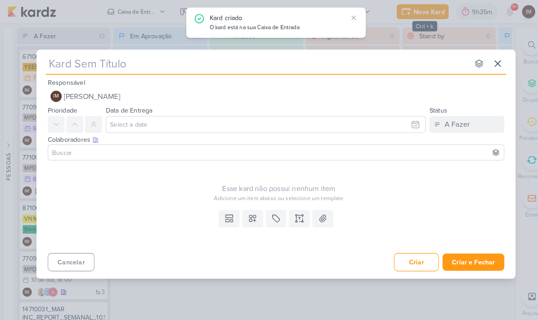
click at [294, 63] on input "text" at bounding box center [251, 62] width 412 height 16
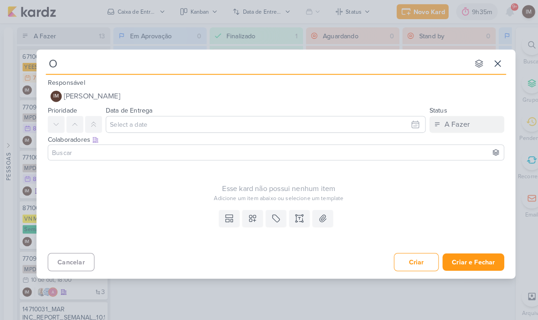
type input "Or"
type input "Organ"
type input "Organizar"
type input "Organizar Ev"
type input "Organizar Evo"
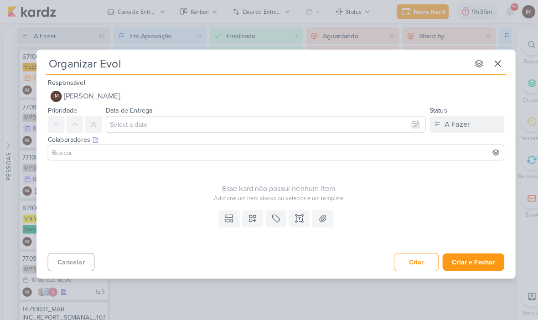
type input "Organizar Evolu"
type input "Organizar Evolução d"
type input "Organizar Evolução de O"
type input "Organizar Evolução de Obras"
type input "Organizar Evolução de Obras Past"
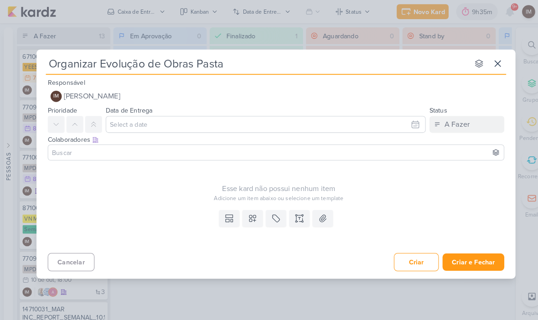
type input "Organizar Evolução de Obras Pasta"
type input "Organizar Evolução de Obras Pasta Yee"
type input "Organizar Evolução de Obras Pasta Yees"
type input "Organizar Evolução de Obras Pasta YEES"
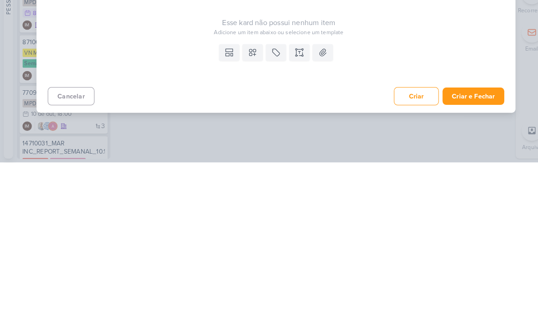
type input "Organizar Evolução de Obras Pasta YEES"
click at [460, 247] on button "Criar e Fechar" at bounding box center [461, 255] width 60 height 17
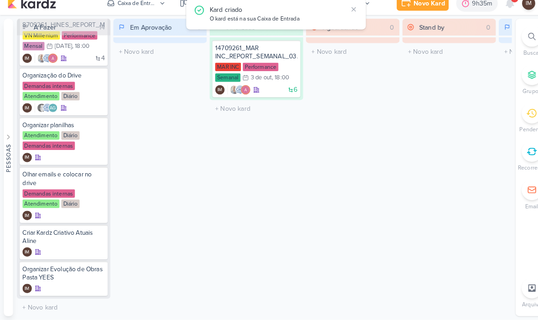
scroll to position [501, 0]
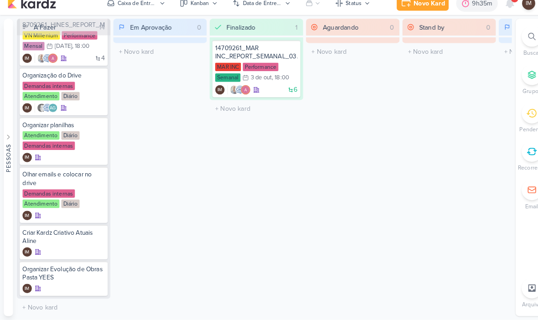
click at [513, 41] on div at bounding box center [519, 44] width 20 height 20
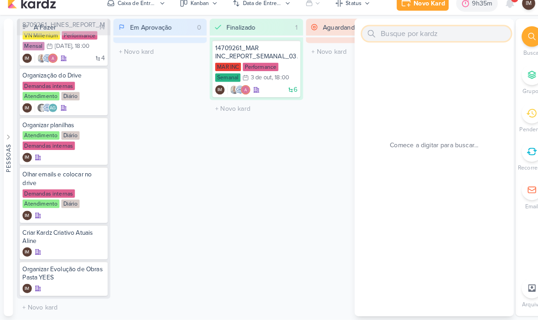
click at [467, 34] on input "text" at bounding box center [425, 41] width 145 height 15
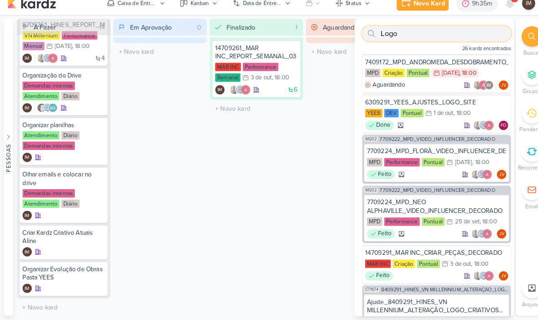
scroll to position [0, 0]
type input "Logo"
click at [418, 7] on div "Novo Kard" at bounding box center [418, 12] width 31 height 10
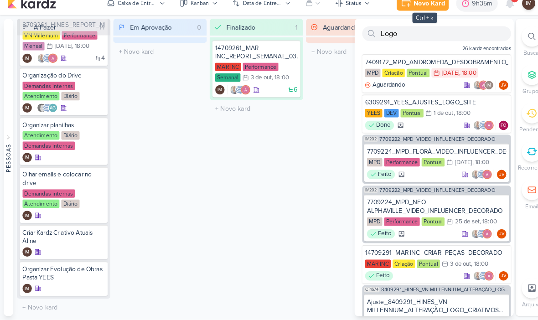
scroll to position [0, 0]
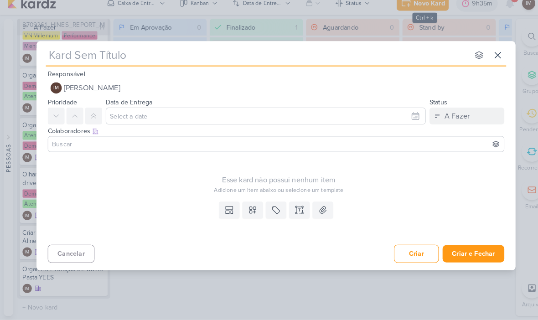
click at [57, 54] on input "text" at bounding box center [251, 62] width 412 height 16
click at [52, 54] on input "text" at bounding box center [251, 62] width 412 height 16
type input "6310071_YEES_AJUSTES_LOGO_BRANCA_YEES INC_SITE"
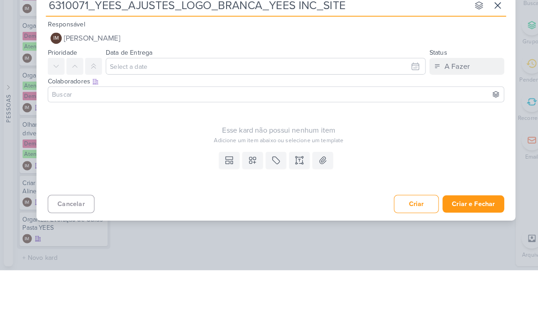
type input "6310071_YEES_AJUSTES_LOGO_BRANCA_YEES INC_SITE"
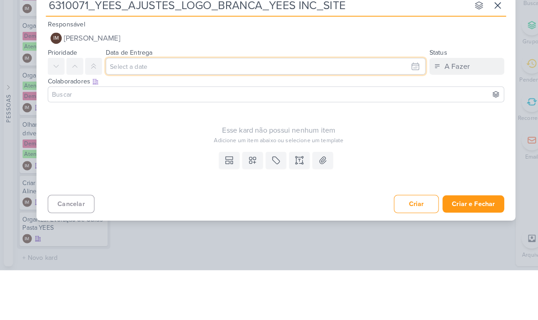
click at [403, 113] on input "text" at bounding box center [259, 121] width 312 height 16
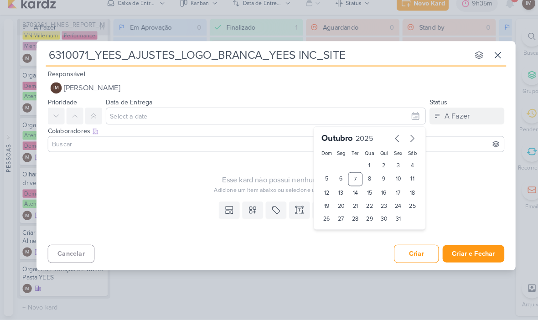
click at [375, 176] on div "9" at bounding box center [374, 183] width 14 height 14
type input "9 de outubro de 2025 às 23:59"
click at [331, 232] on select "00 01 02 03 04 05 06 07 08 09 10 11 12 13 14 15 16 17 18 19 20 21 22 23" at bounding box center [332, 237] width 13 height 11
select select "18"
type input "9 de outubro de 2025 às 18:59"
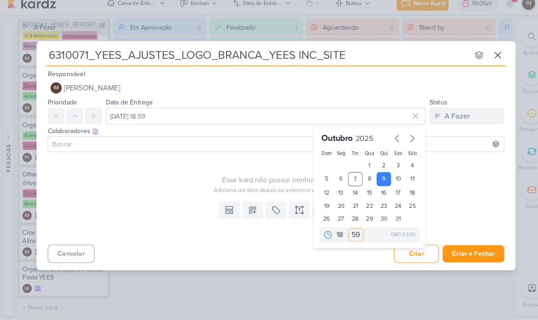
click at [350, 232] on select "00 05 10 15 20 25 30 35 40 45 50 55 59" at bounding box center [347, 237] width 13 height 11
select select "0"
type input "9 de outubro de 2025 às 18:00"
click at [75, 113] on button at bounding box center [73, 121] width 16 height 16
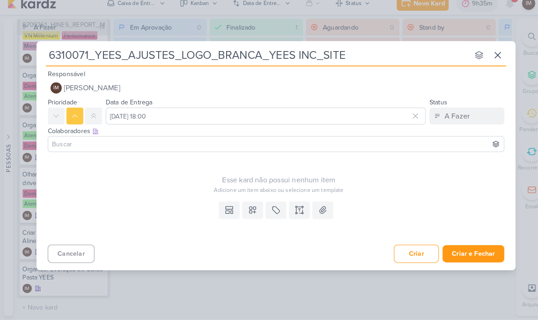
click at [248, 208] on icon at bounding box center [246, 212] width 9 height 9
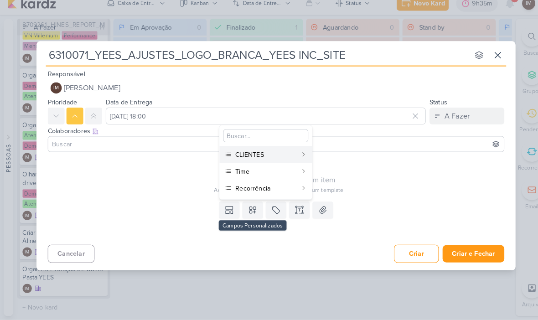
click at [289, 156] on button "CLIENTES" at bounding box center [259, 159] width 90 height 16
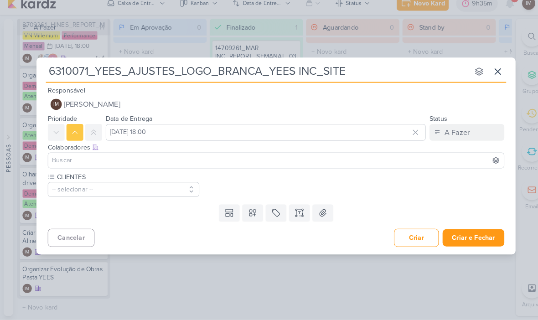
click at [244, 213] on button at bounding box center [246, 216] width 20 height 16
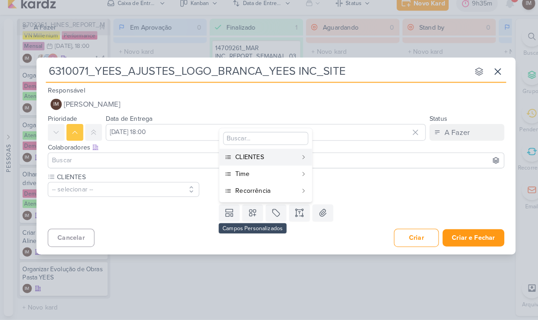
click at [272, 173] on div "Time" at bounding box center [259, 178] width 60 height 10
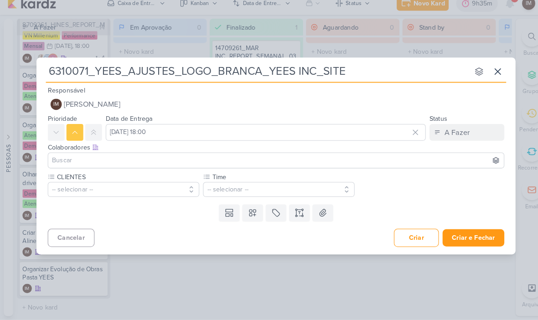
click at [248, 213] on icon at bounding box center [246, 216] width 6 height 6
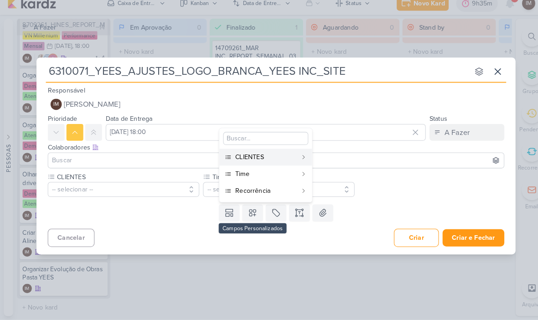
click at [275, 189] on div "Recorrência" at bounding box center [259, 194] width 60 height 10
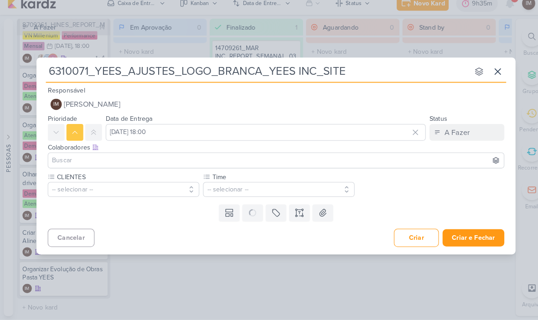
click at [76, 186] on button "-- selecionar --" at bounding box center [121, 193] width 148 height 15
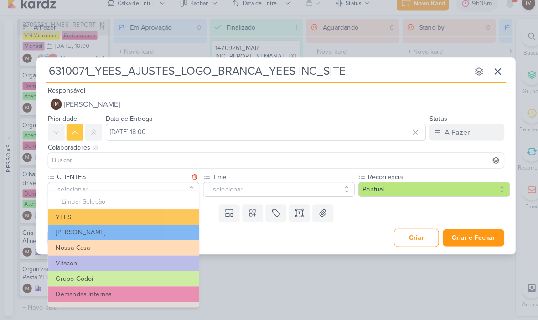
click at [60, 212] on button "YEES" at bounding box center [120, 219] width 147 height 15
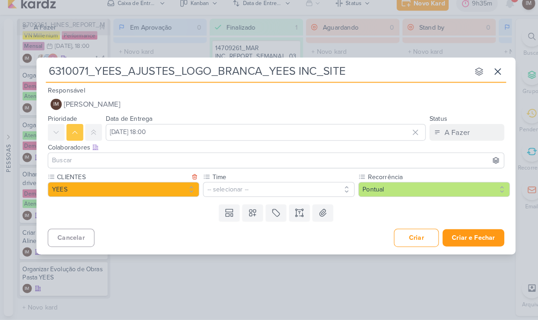
click at [273, 186] on button "-- selecionar --" at bounding box center [272, 193] width 148 height 15
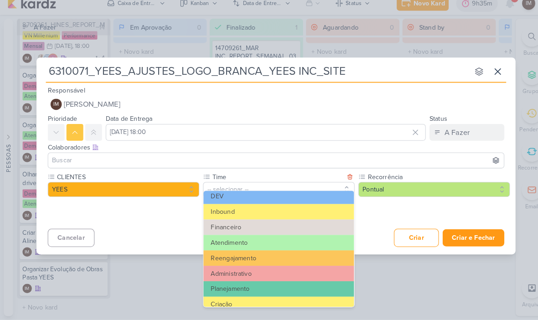
scroll to position [50, 0]
click at [275, 192] on button "DEV" at bounding box center [271, 199] width 147 height 15
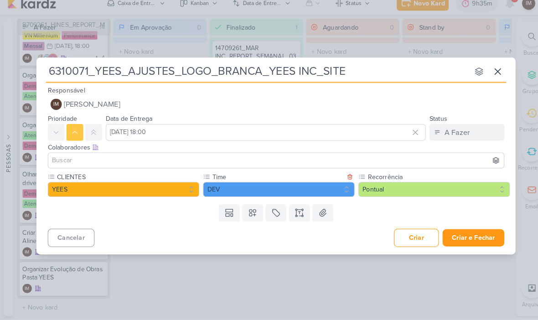
click at [290, 211] on icon at bounding box center [291, 215] width 9 height 9
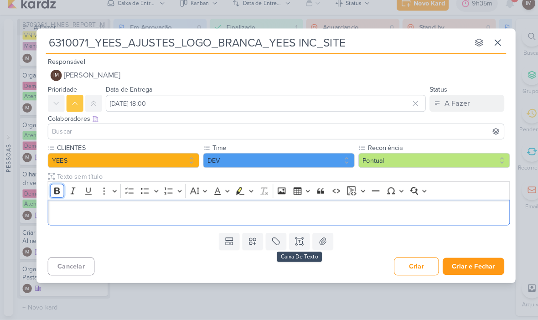
click at [58, 190] on icon "Editor toolbar" at bounding box center [55, 194] width 9 height 9
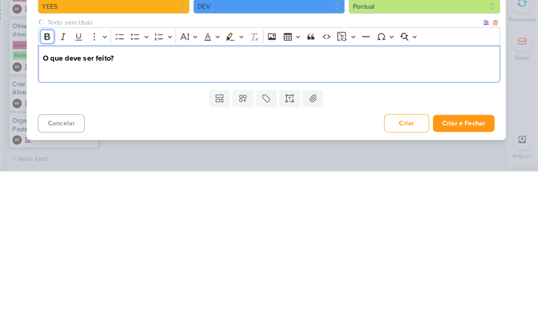
click at [51, 184] on icon "Editor toolbar" at bounding box center [55, 188] width 9 height 9
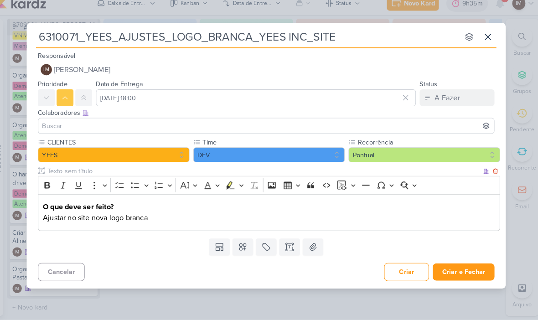
click at [156, 215] on p "Ajustar no site nova logo branca" at bounding box center [272, 220] width 441 height 11
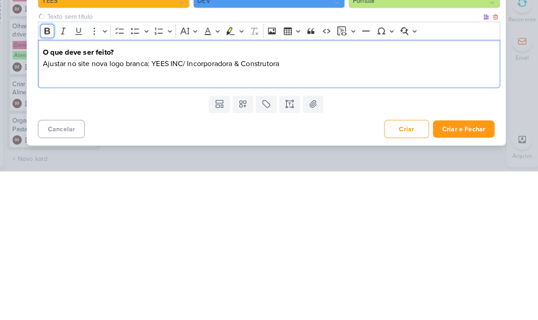
click at [49, 177] on button "Bold" at bounding box center [56, 184] width 14 height 14
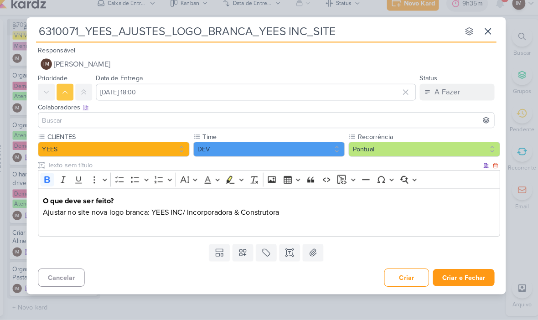
click at [262, 221] on p "Editor editing area: main" at bounding box center [272, 226] width 441 height 11
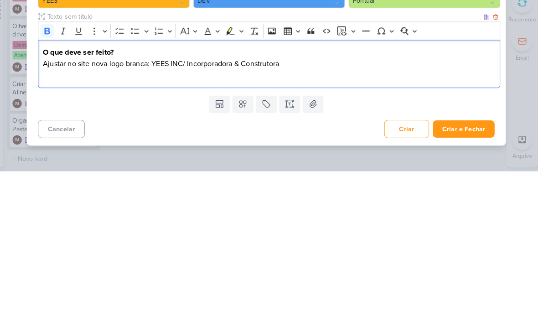
click at [52, 221] on p "Editor editing area: main" at bounding box center [272, 226] width 441 height 11
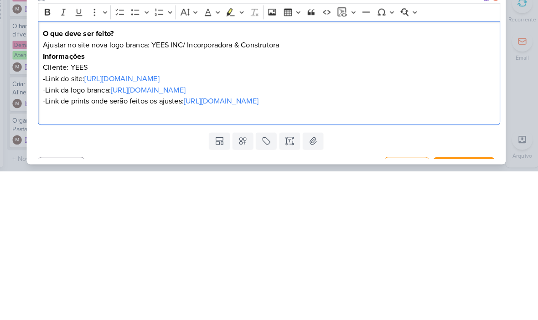
click at [369, 224] on p "-Link do site: https://yeesinc.com.br/ ⁠⁠⁠⁠⁠⁠⁠" at bounding box center [272, 229] width 441 height 11
click at [370, 224] on p "-Link do site: https://yeesinc.com.br/ ⁠⁠⁠⁠⁠⁠⁠" at bounding box center [272, 229] width 441 height 11
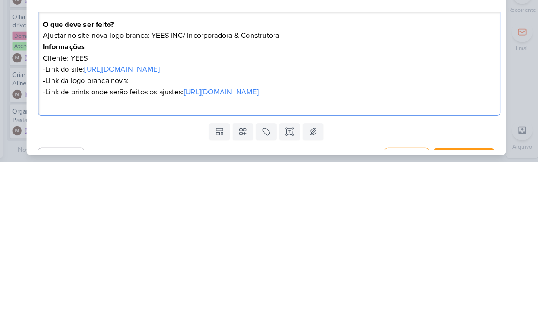
click at [141, 235] on p "-Link da logo branca nova:" at bounding box center [272, 240] width 441 height 11
click at [385, 224] on p "-Link do site: https://yeesinc.com.br/" at bounding box center [272, 229] width 441 height 11
click at [129, 235] on p "-Link da logo branca nova: https://drive.google.com/drive/folders/1yjMIcyOWOM5w…" at bounding box center [272, 240] width 441 height 11
click at [388, 235] on p "-Link da logo branca nova: https://drive.google.com/drive/folders/1yjMIcyOWOM5w…" at bounding box center [272, 240] width 441 height 11
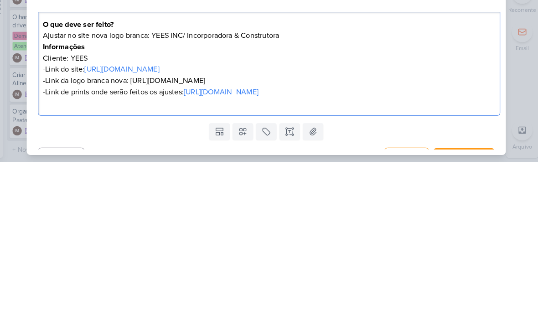
click at [387, 235] on p "-Link da logo branca nova: https://drive.google.com/drive/folders/1yjMIcyOWOM5w…" at bounding box center [272, 240] width 441 height 11
click at [395, 235] on p "-Link da logo branca nova: https://drive.google.com/drive/folders/1yjMIcyOWOM5w…" at bounding box center [272, 240] width 441 height 11
click at [388, 235] on p "-Link da logo branca nova: https://drive.google.com/drive/folders/1yjMIcyOWOM5w…" at bounding box center [272, 240] width 441 height 11
click at [389, 235] on p "-Link da logo branca nova: https://drive.google.com/drive/folders/1yjMIcyOWOM5w…" at bounding box center [272, 240] width 441 height 11
click at [136, 235] on p "-Link da logo branca nova:" at bounding box center [272, 240] width 441 height 11
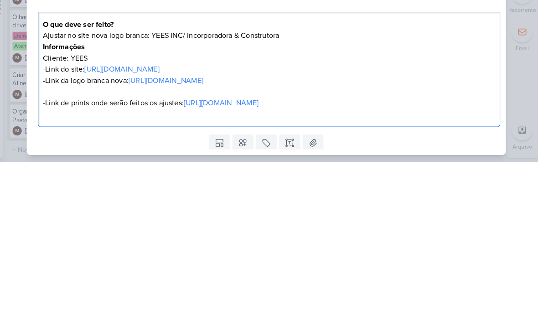
click at [506, 88] on div "6310071_YEES_AJUSTES_LOGO_BRANCA_YEES INC_SITE nenhum grupo disponível esc Resp…" at bounding box center [269, 160] width 538 height 320
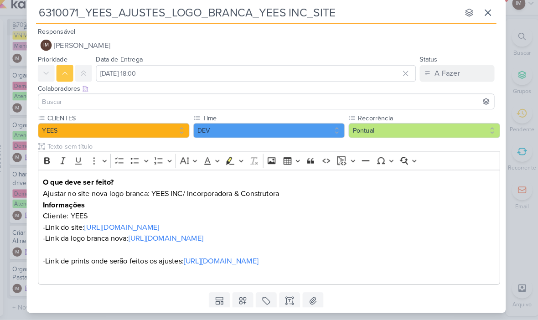
click at [353, 44] on button "IM Isabella Machado Guimarães" at bounding box center [269, 52] width 445 height 16
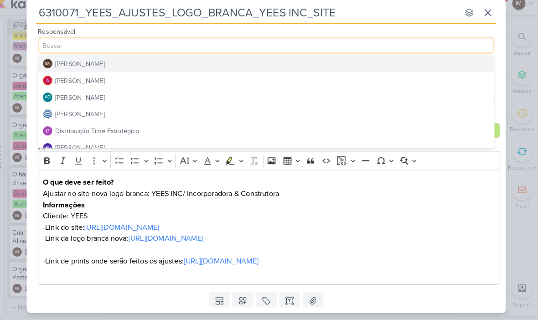
click at [331, 128] on button "Distribuição Time Estratégico" at bounding box center [269, 136] width 444 height 16
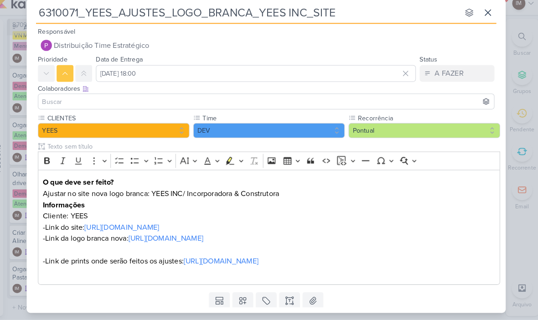
click at [341, 102] on input at bounding box center [269, 107] width 441 height 11
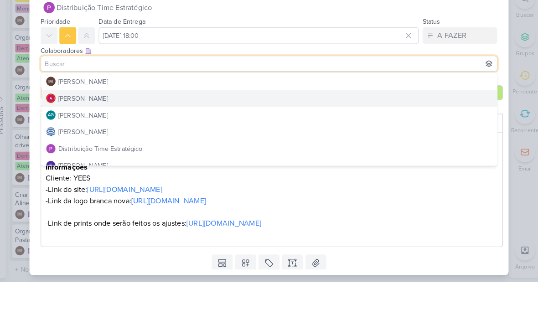
click at [312, 133] on button "[PERSON_NAME]" at bounding box center [269, 141] width 444 height 16
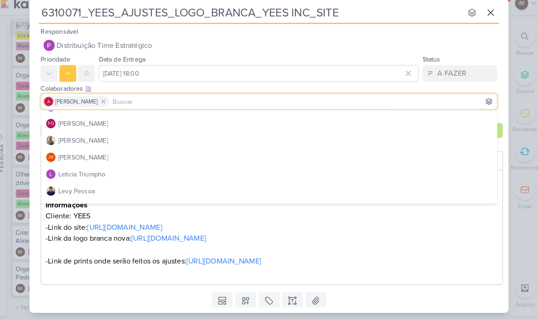
scroll to position [99, 0]
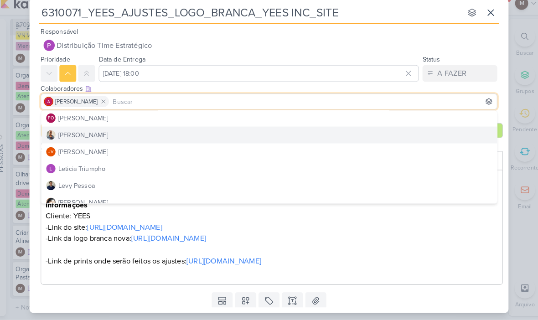
click at [251, 132] on button "[PERSON_NAME]" at bounding box center [269, 140] width 444 height 16
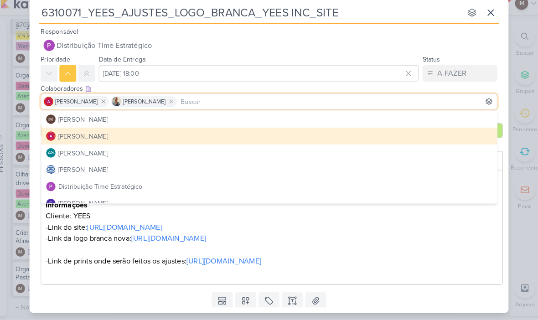
scroll to position [0, 0]
click at [258, 166] on button "[PERSON_NAME]" at bounding box center [269, 174] width 444 height 16
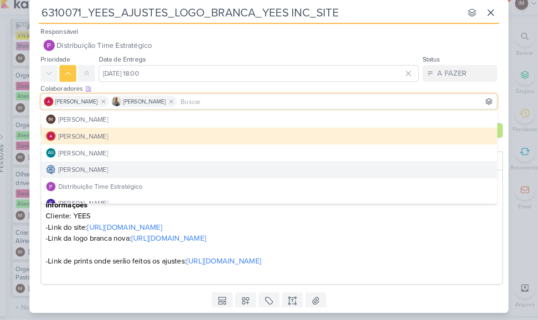
click at [260, 166] on button "[PERSON_NAME]" at bounding box center [269, 174] width 444 height 16
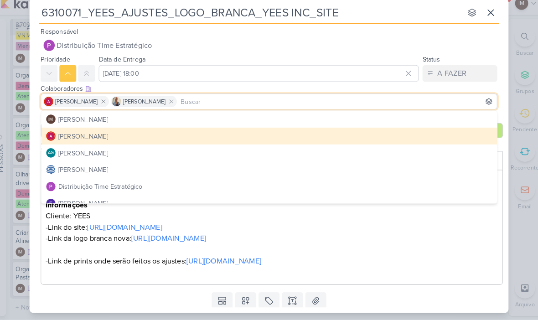
click at [260, 166] on button "[PERSON_NAME]" at bounding box center [269, 174] width 444 height 16
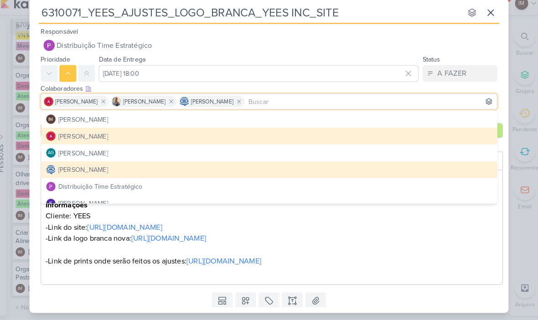
click at [504, 165] on div "6310071_YEES_AJUSTES_LOGO_BRANCA_YEES INC_SITE nenhum grupo disponível esc Resp…" at bounding box center [269, 160] width 538 height 320
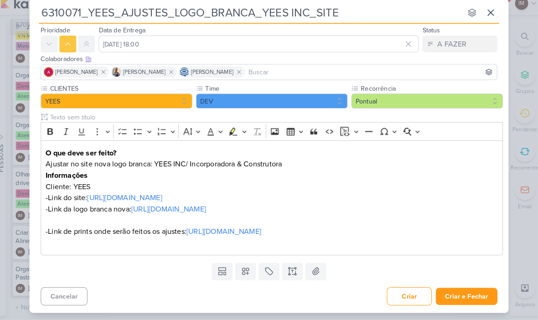
scroll to position [29, 0]
click at [469, 289] on button "Criar e Fechar" at bounding box center [461, 297] width 60 height 17
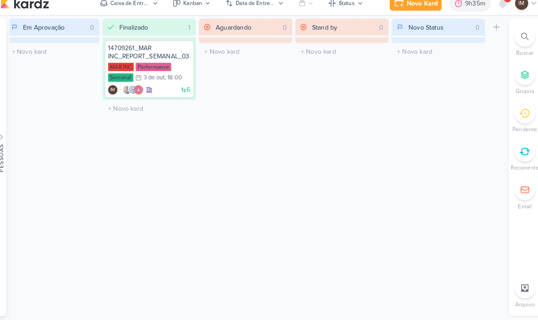
scroll to position [0, 98]
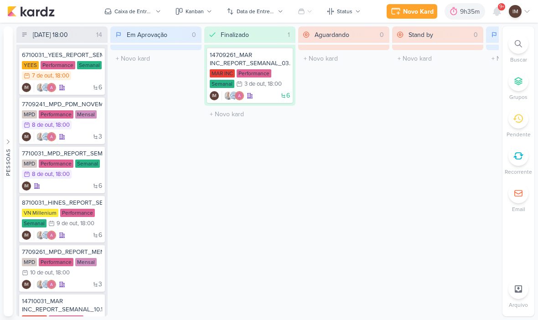
scroll to position [0, 0]
click at [529, 45] on li "Buscar" at bounding box center [519, 49] width 32 height 30
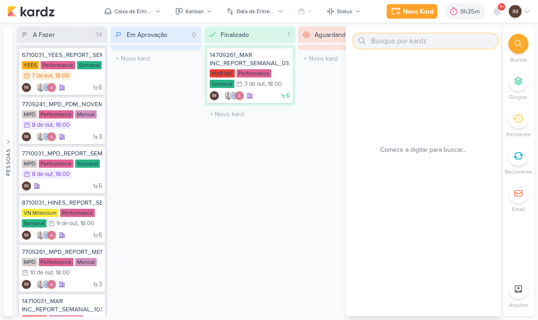
click at [467, 45] on input "text" at bounding box center [425, 41] width 145 height 15
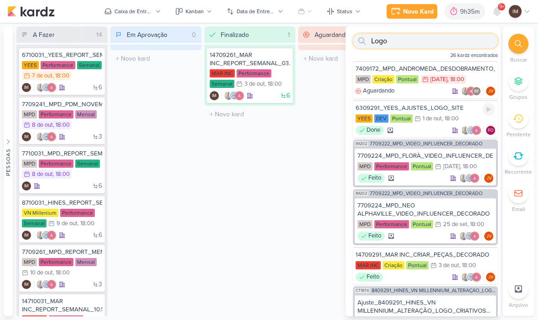
type input "Logo"
click at [436, 113] on div "6309291_YEES_AJUSTES_LOGO_SITE [GEOGRAPHIC_DATA] DEV Pontual 1/10 [DATE] 18:00 …" at bounding box center [425, 118] width 145 height 37
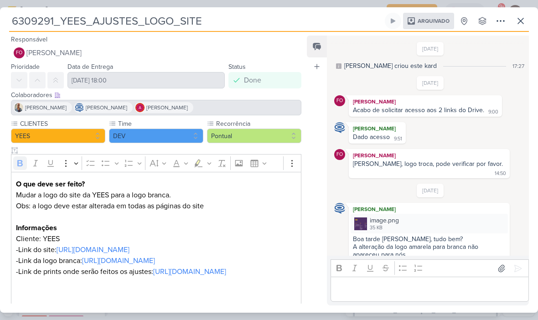
scroll to position [97, 0]
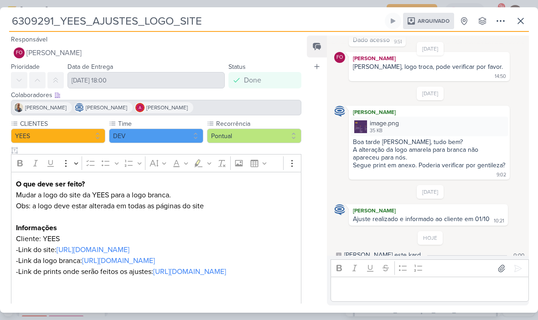
copy p "Obs: a logo deve estar alterada em todas as páginas do site"
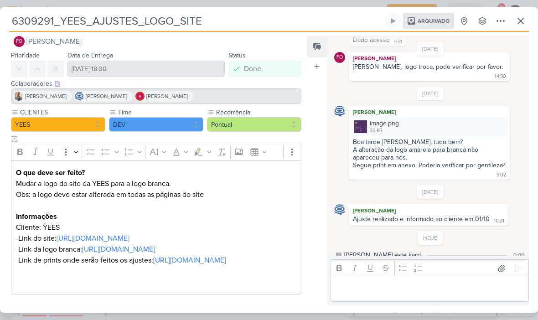
scroll to position [33, 0]
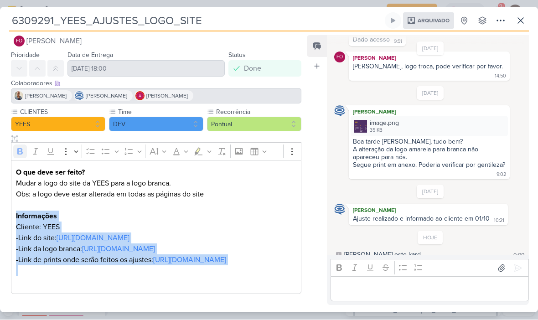
copy div "Informações Cliente: YEES -Link do site: [URL][DOMAIN_NAME] -Link da logo branc…"
copy p "Obs: a logo deve estar alterada em todas as páginas do site"
copy div "Informações Cliente: YEES -Link do site: [URL][DOMAIN_NAME] -Link da logo branc…"
